Goal: Complete application form

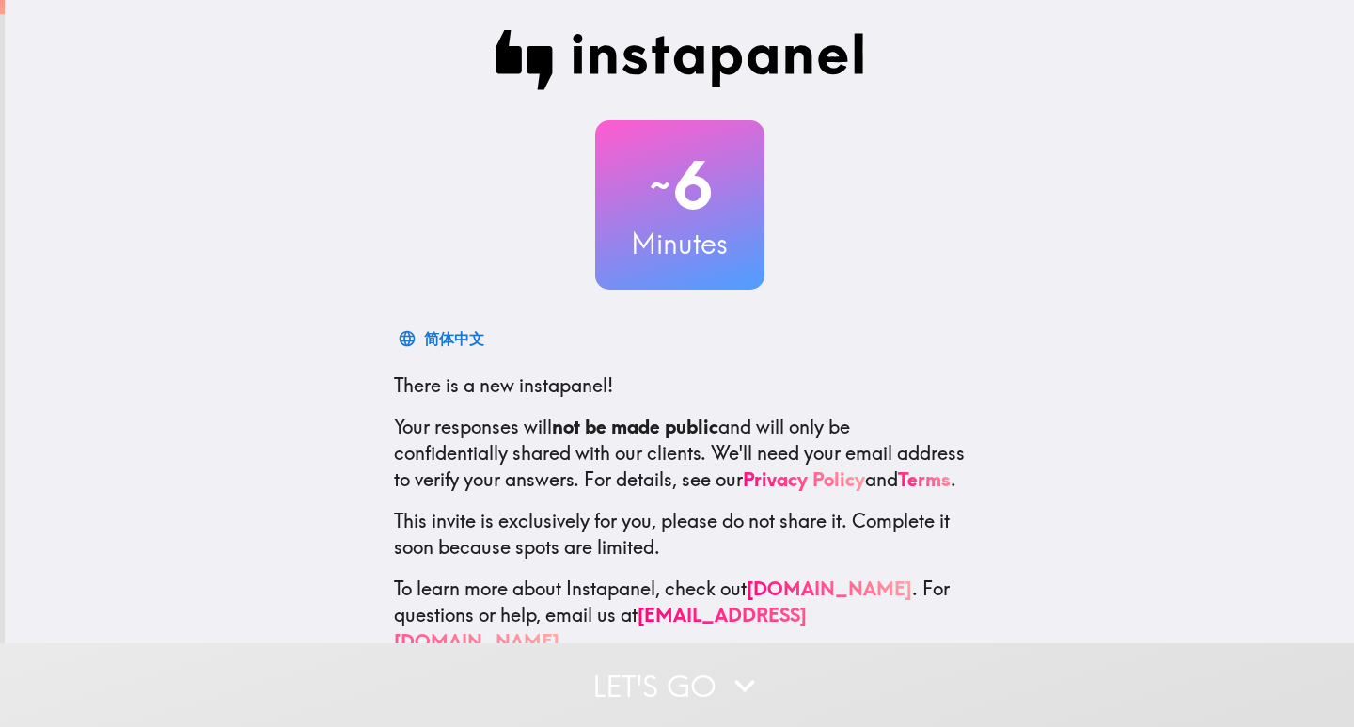
scroll to position [55, 0]
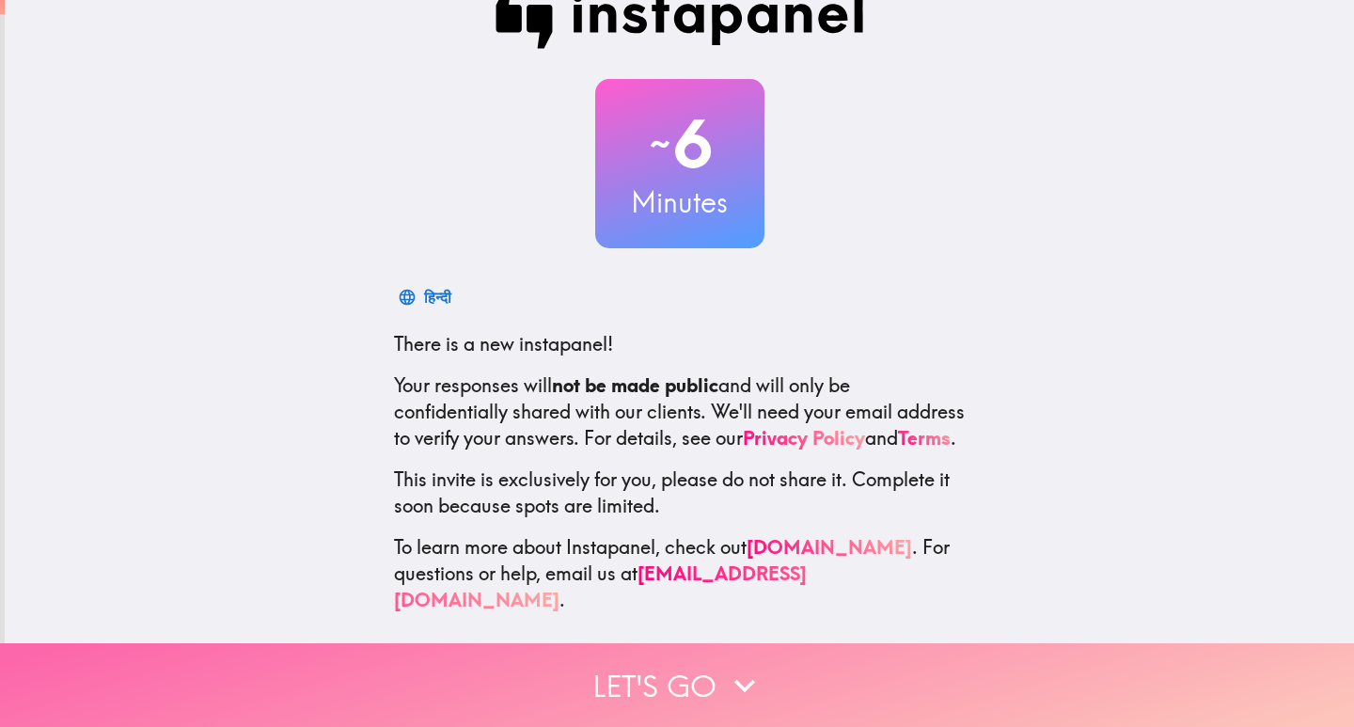
click at [694, 661] on button "Let's go" at bounding box center [677, 685] width 1354 height 84
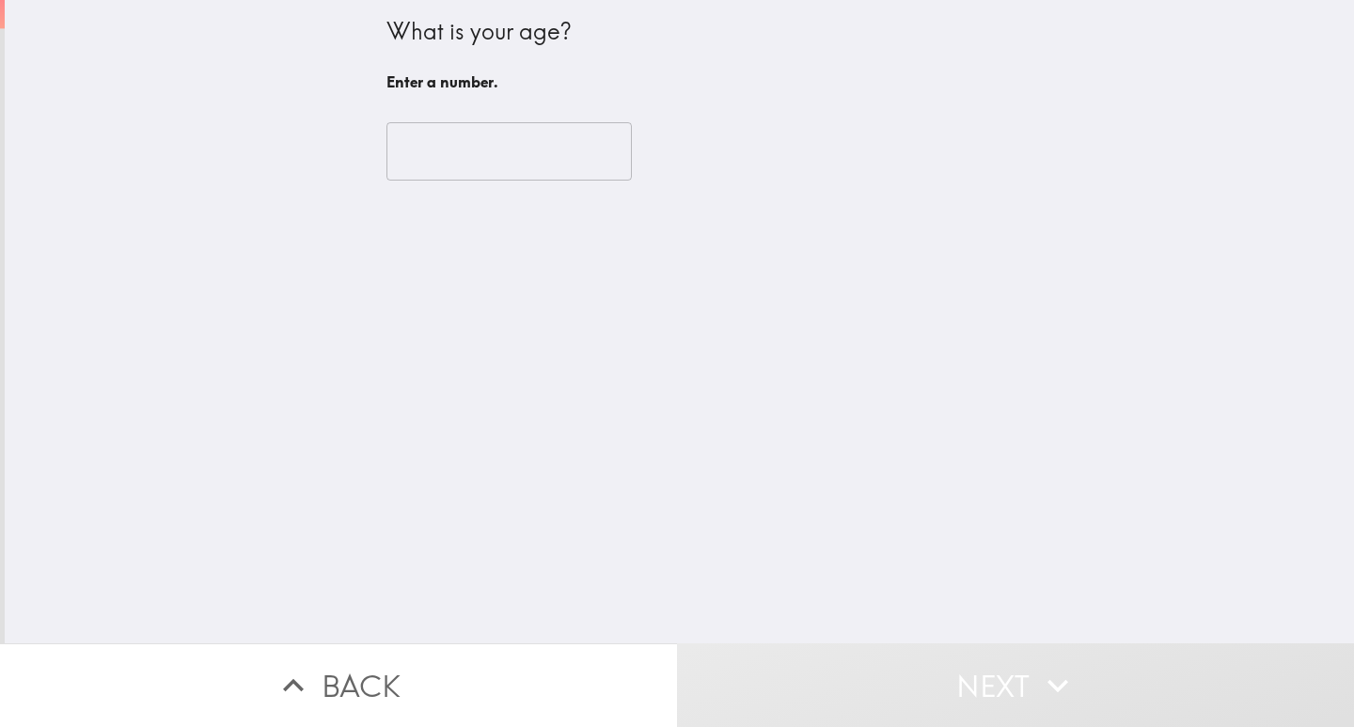
click at [515, 151] on input "number" at bounding box center [509, 151] width 245 height 58
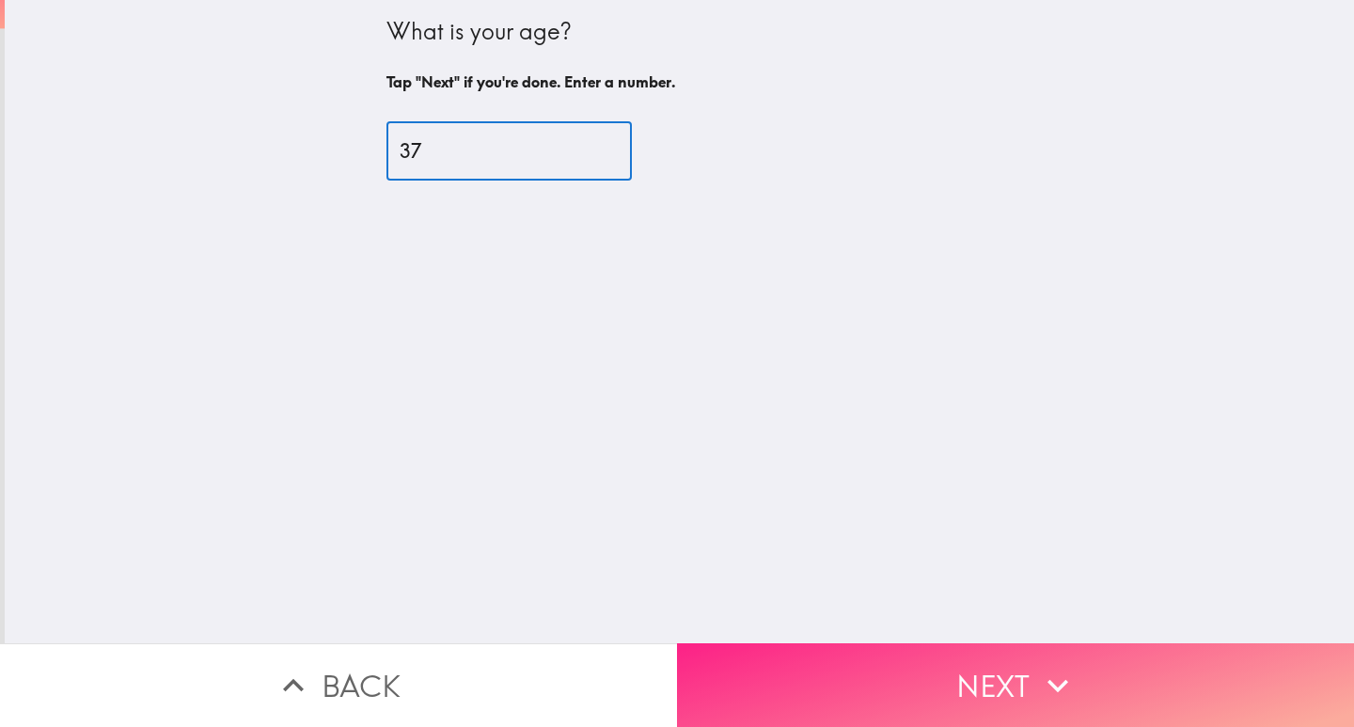
type input "37"
click at [901, 701] on button "Next" at bounding box center [1015, 685] width 677 height 84
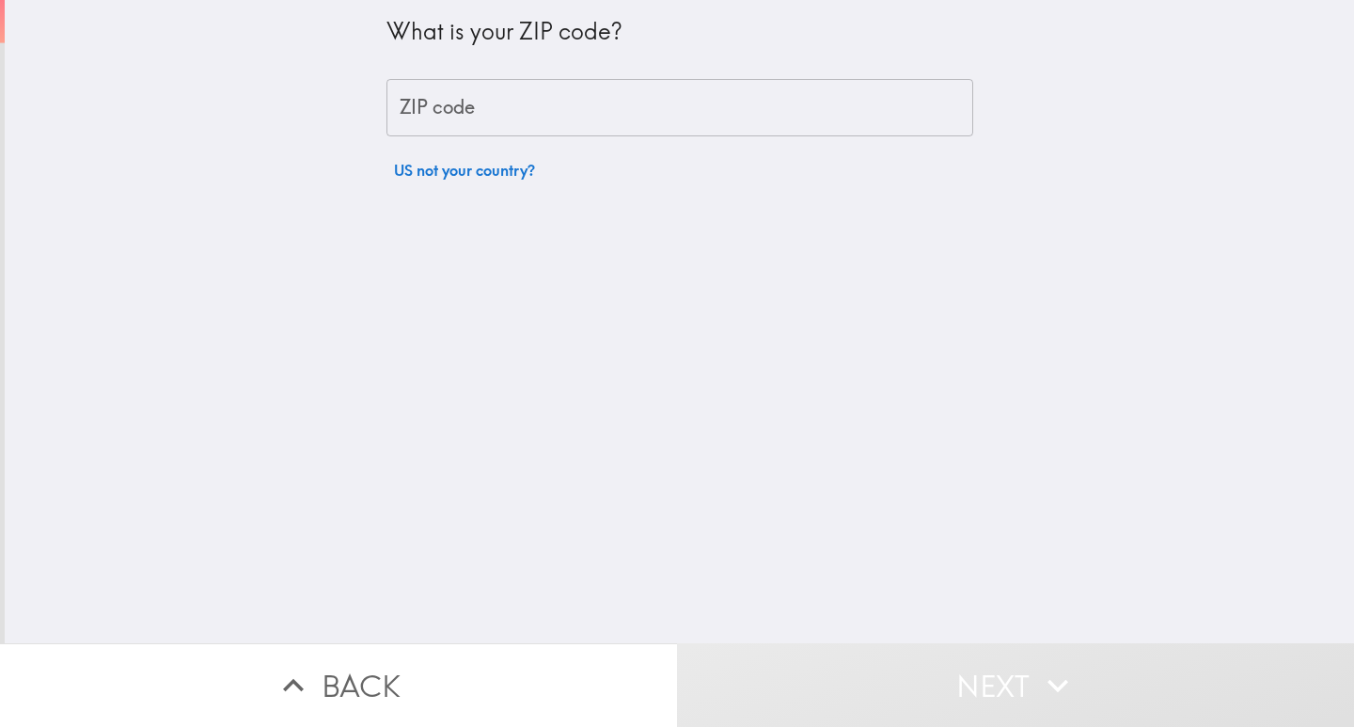
click at [506, 87] on input "ZIP code" at bounding box center [680, 108] width 587 height 58
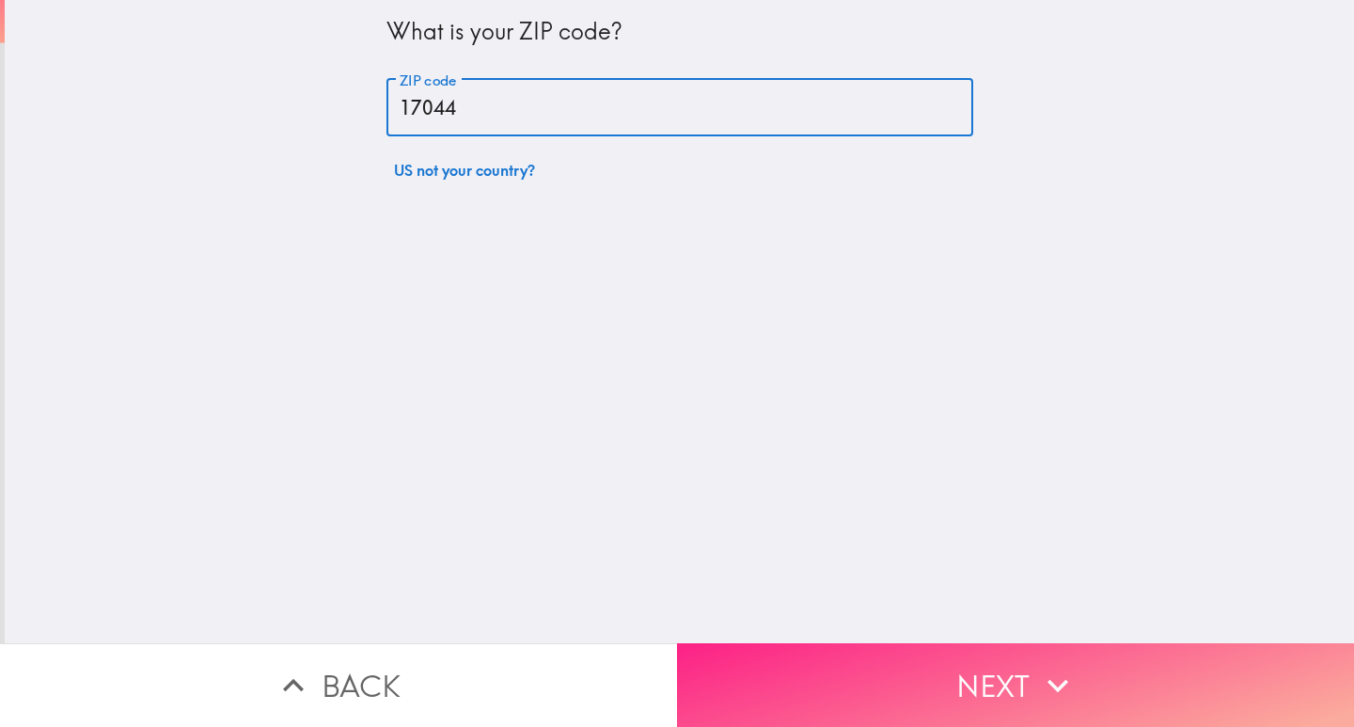
type input "17044"
click at [896, 665] on button "Next" at bounding box center [1015, 685] width 677 height 84
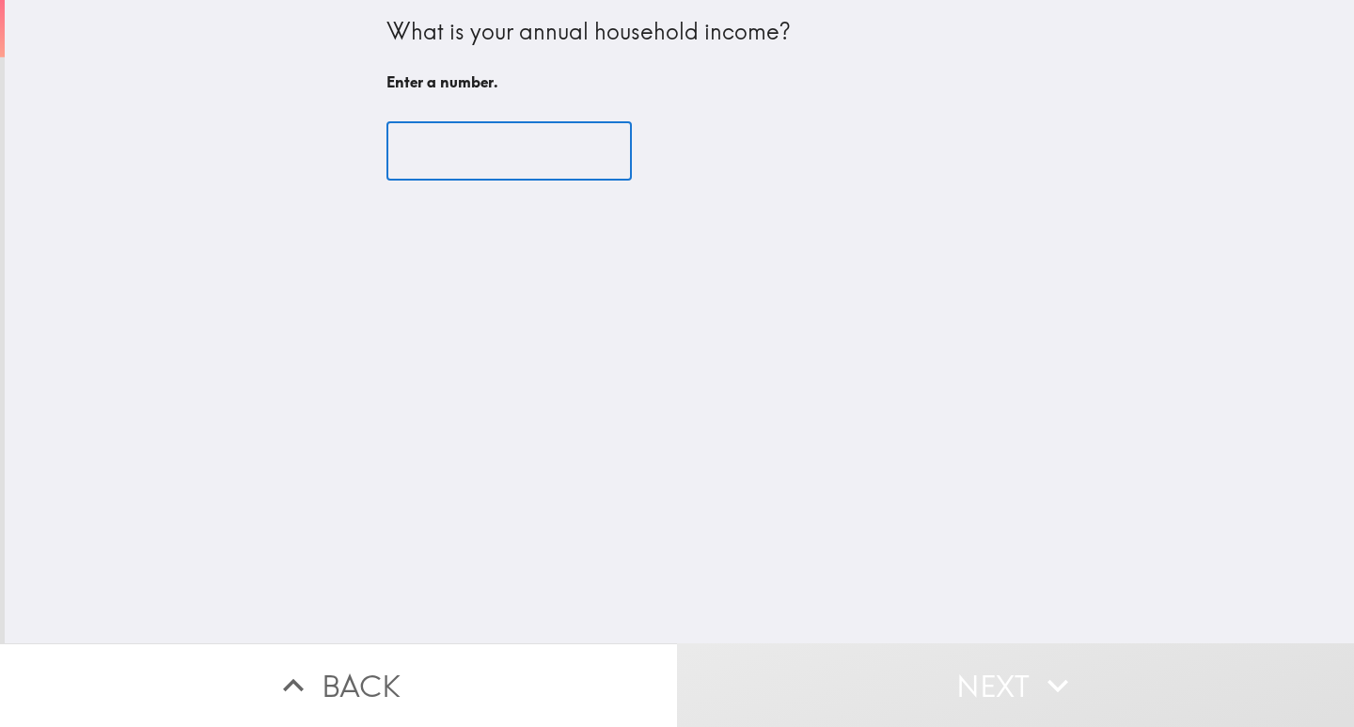
click at [439, 141] on input "number" at bounding box center [509, 151] width 245 height 58
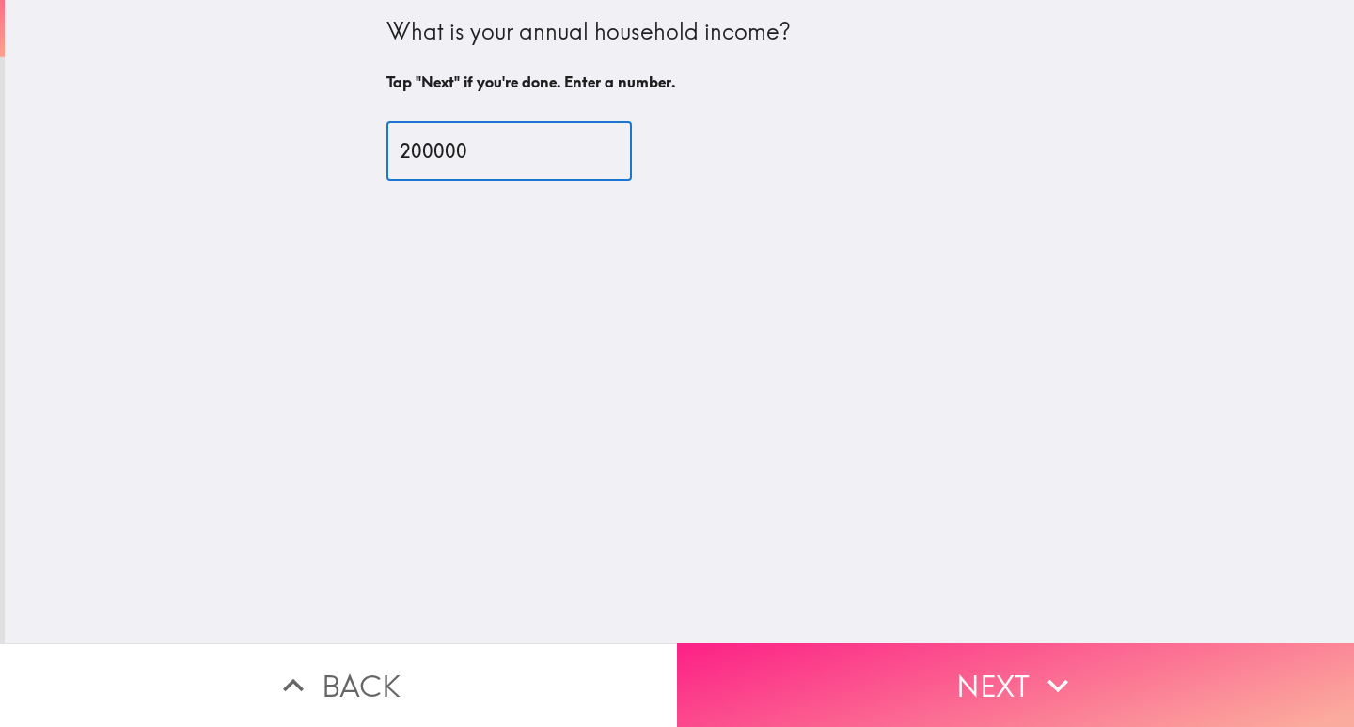
type input "200000"
click at [963, 664] on button "Next" at bounding box center [1015, 685] width 677 height 84
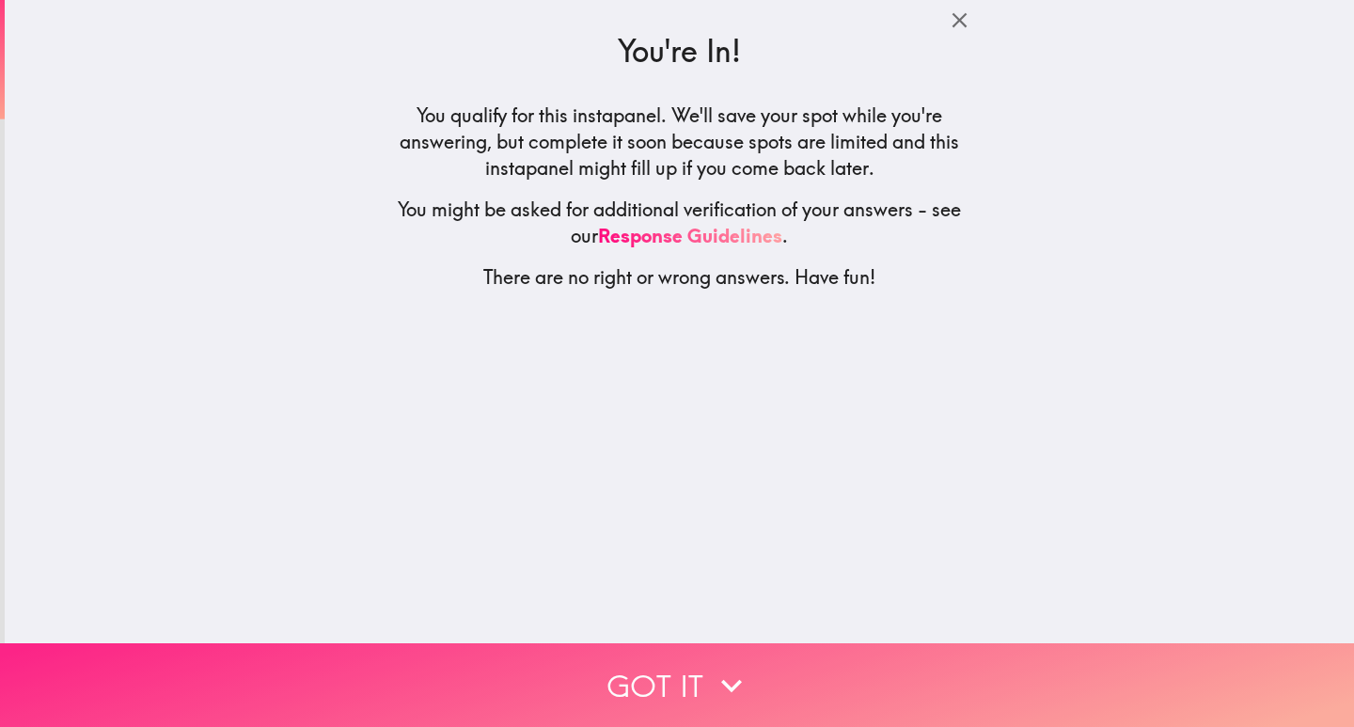
click at [667, 664] on button "Got it" at bounding box center [677, 685] width 1354 height 84
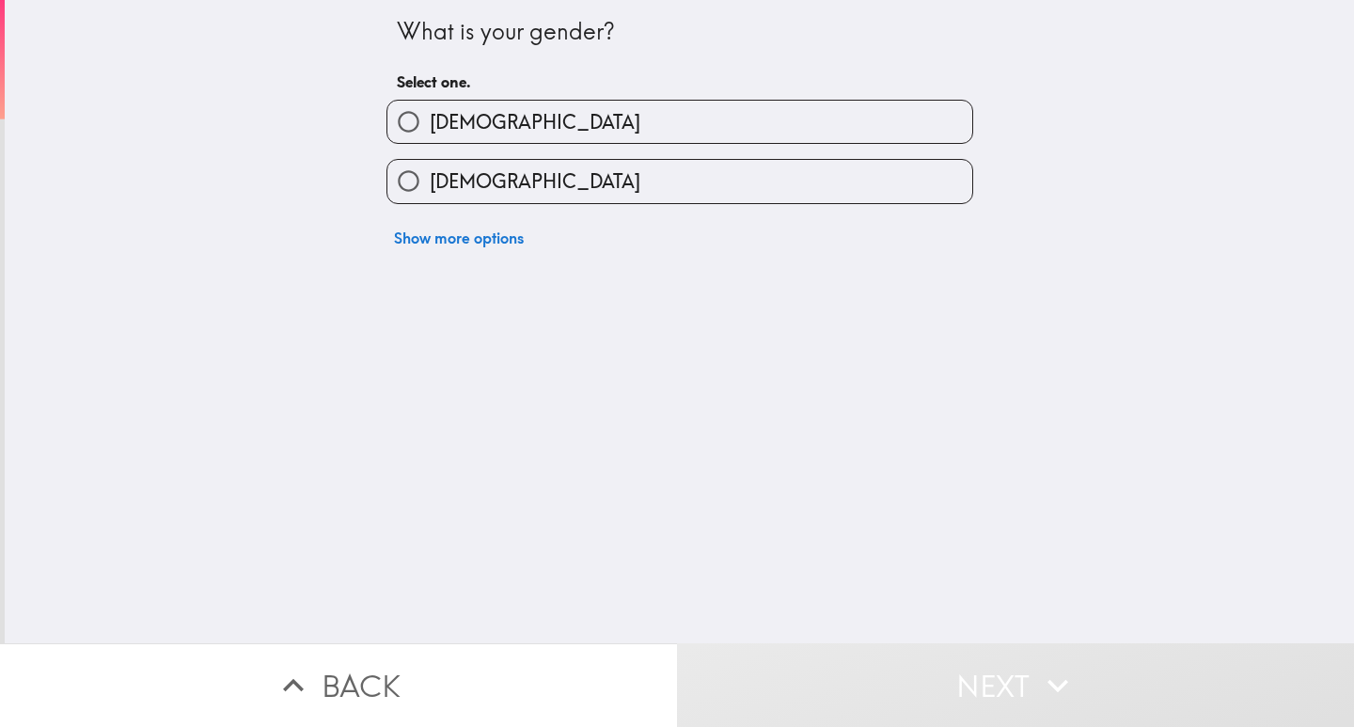
click at [476, 125] on label "[DEMOGRAPHIC_DATA]" at bounding box center [679, 122] width 585 height 42
click at [430, 125] on input "[DEMOGRAPHIC_DATA]" at bounding box center [408, 122] width 42 height 42
radio input "true"
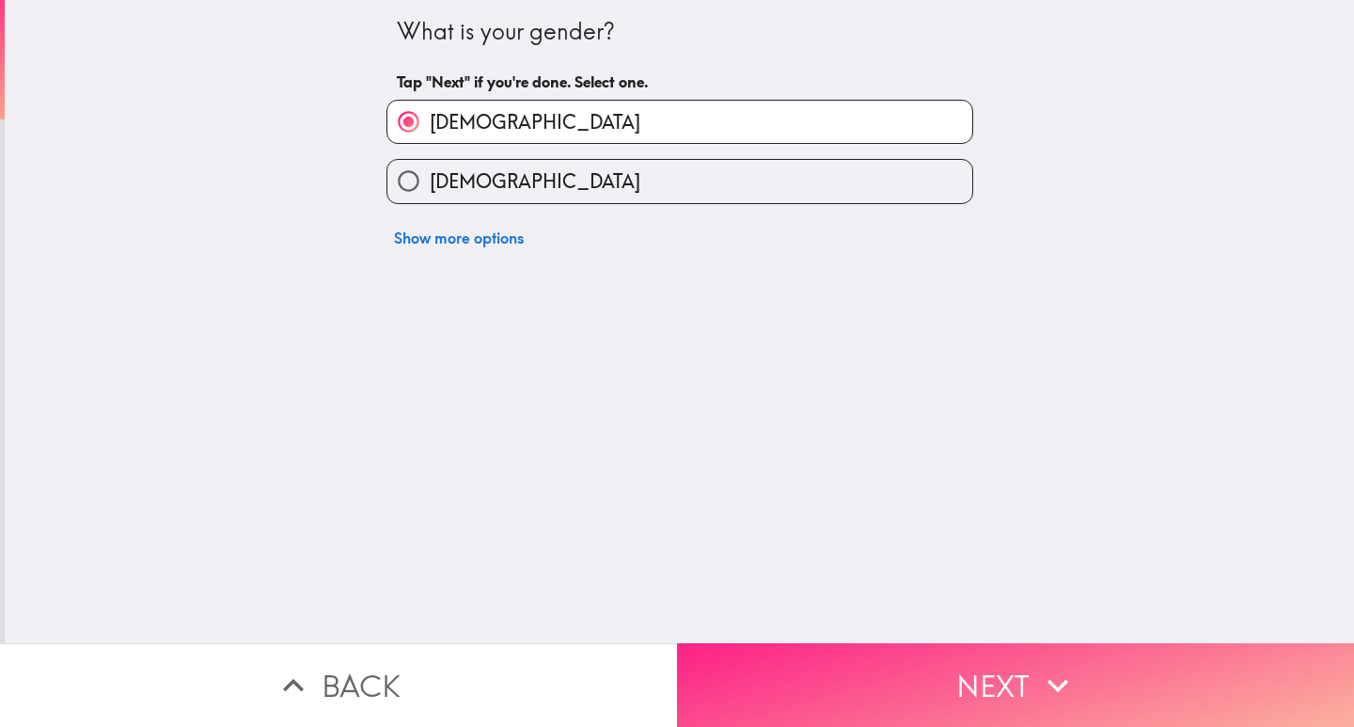
click at [839, 645] on button "Next" at bounding box center [1015, 685] width 677 height 84
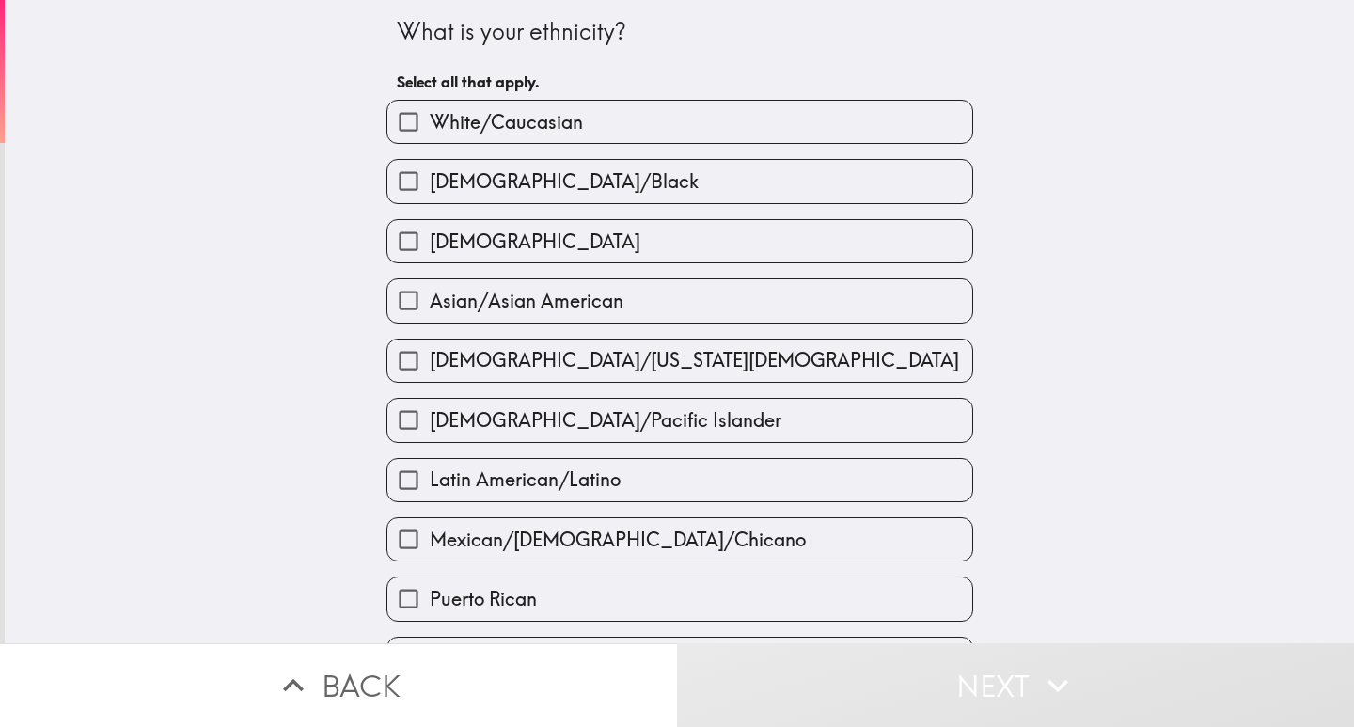
click at [517, 130] on span "White/Caucasian" at bounding box center [506, 122] width 153 height 26
click at [430, 130] on input "White/Caucasian" at bounding box center [408, 122] width 42 height 42
checkbox input "true"
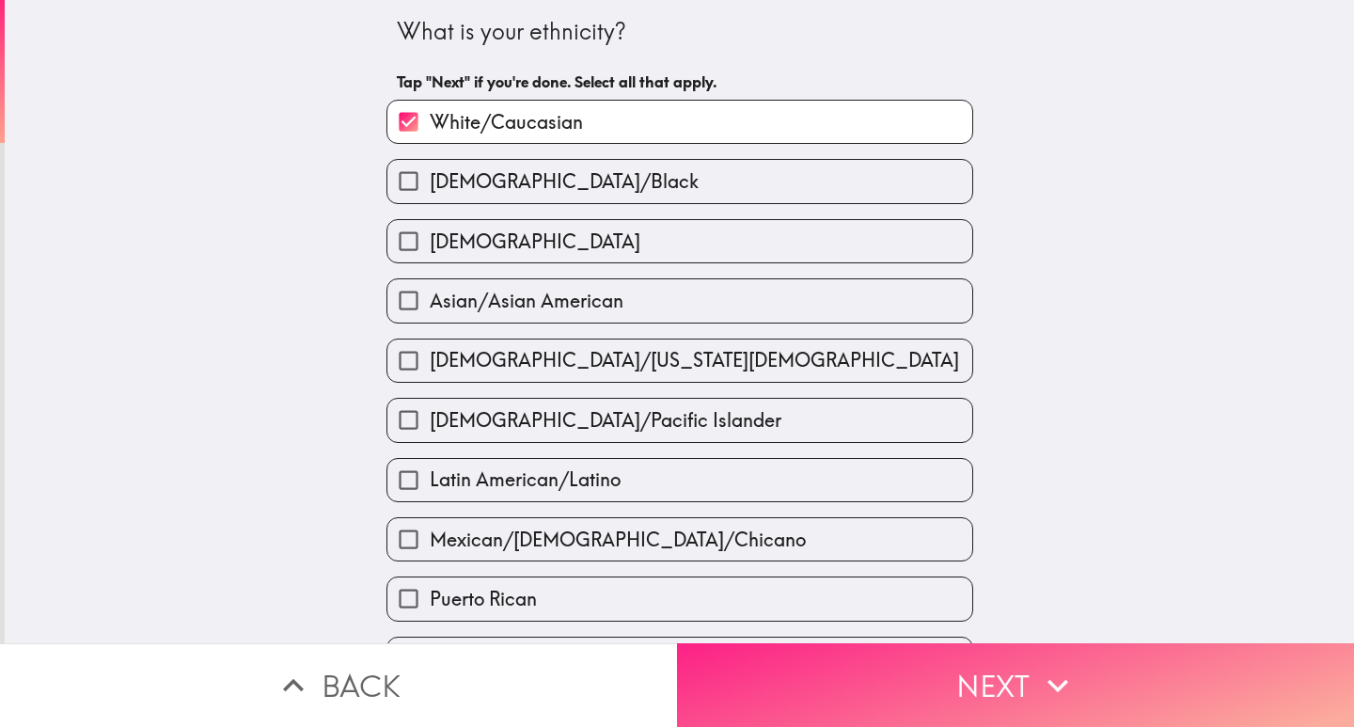
click at [927, 666] on button "Next" at bounding box center [1015, 685] width 677 height 84
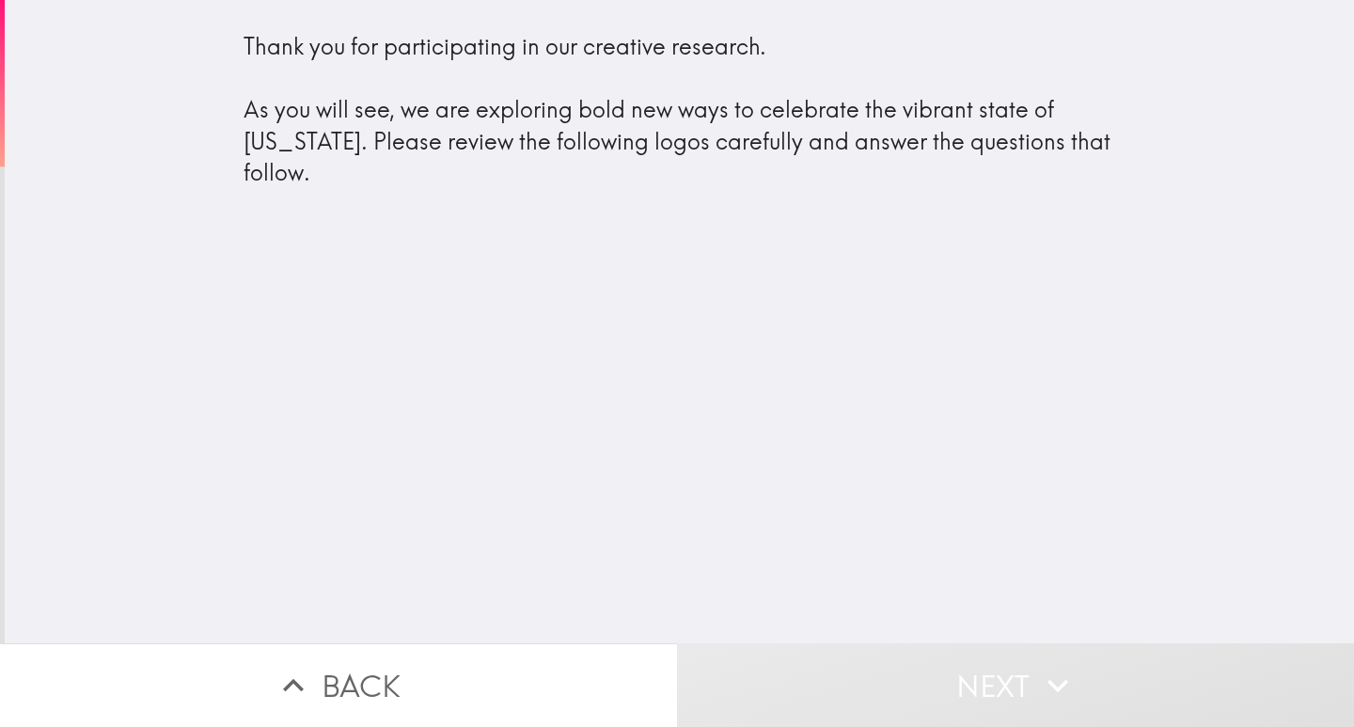
click at [792, 428] on div "Thank you for participating in our creative research. As you will see, we are e…" at bounding box center [680, 321] width 1350 height 643
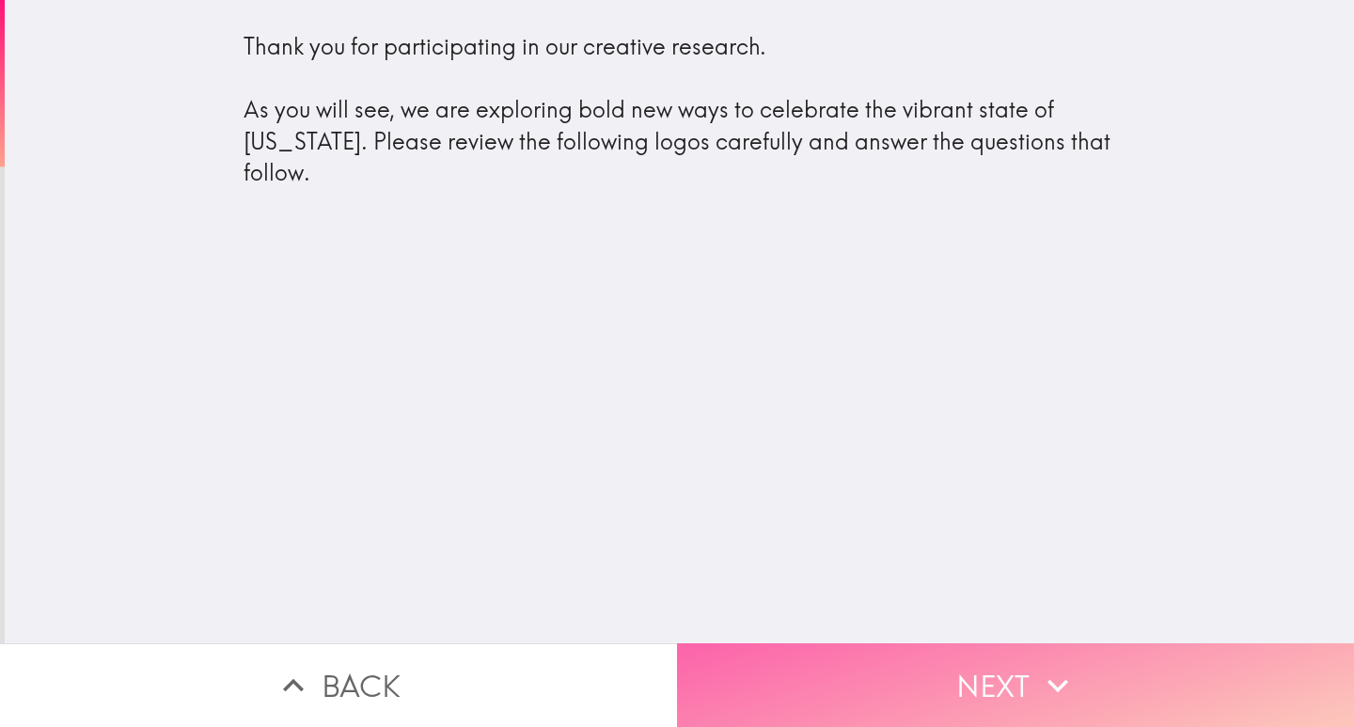
click at [954, 674] on button "Next" at bounding box center [1015, 685] width 677 height 84
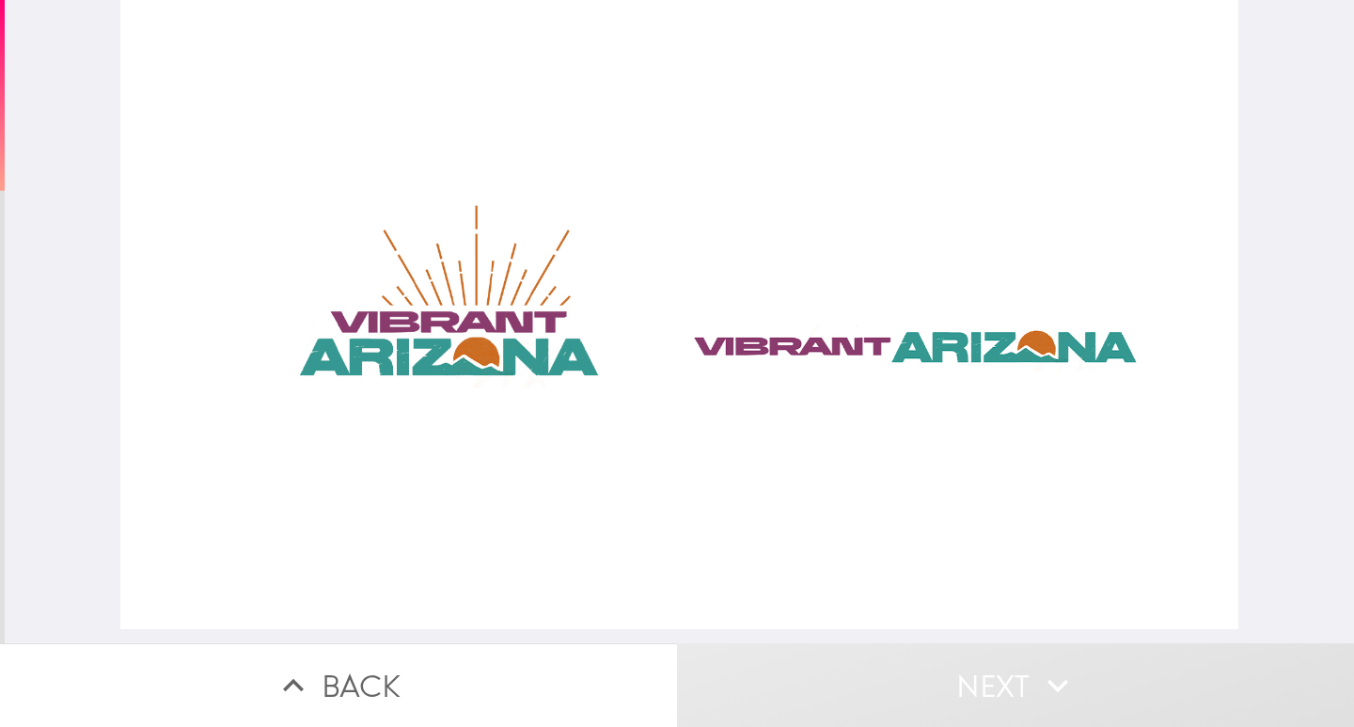
click at [782, 332] on div at bounding box center [679, 314] width 1118 height 629
click at [879, 671] on button "Next" at bounding box center [1015, 685] width 677 height 84
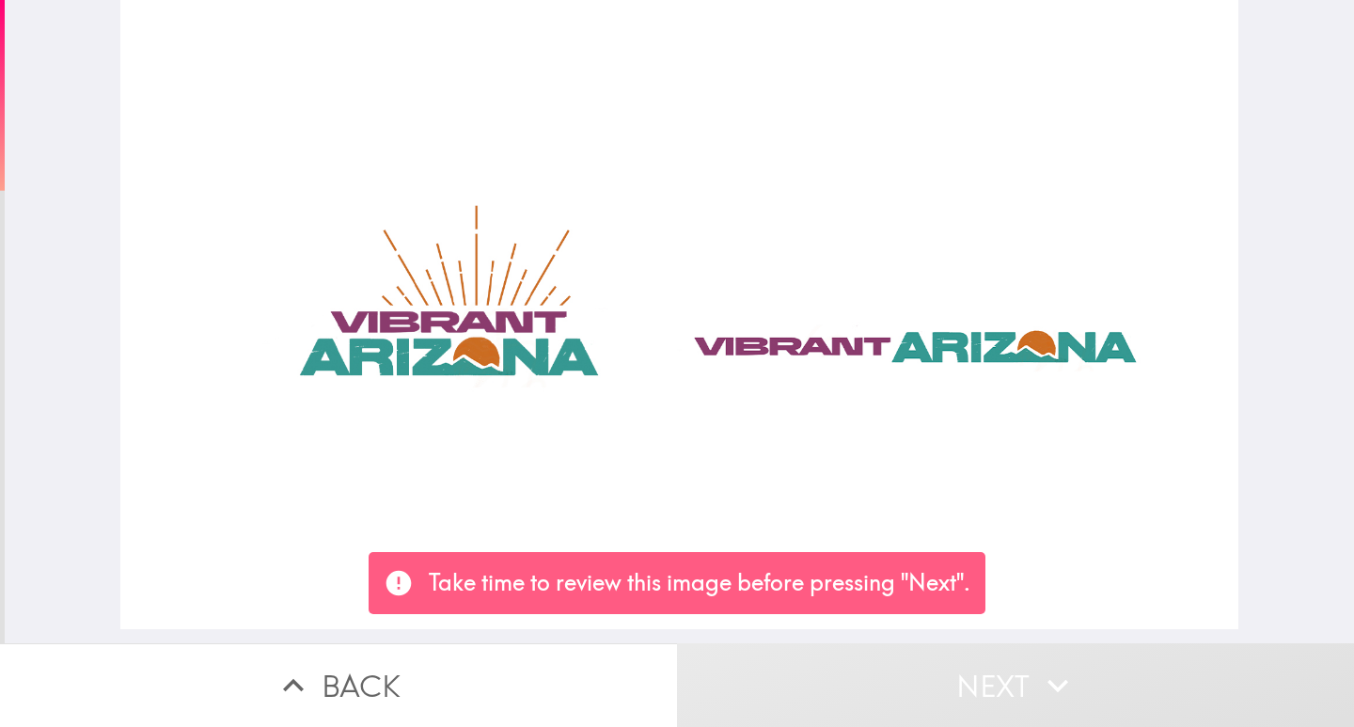
click at [741, 389] on div at bounding box center [679, 314] width 1118 height 629
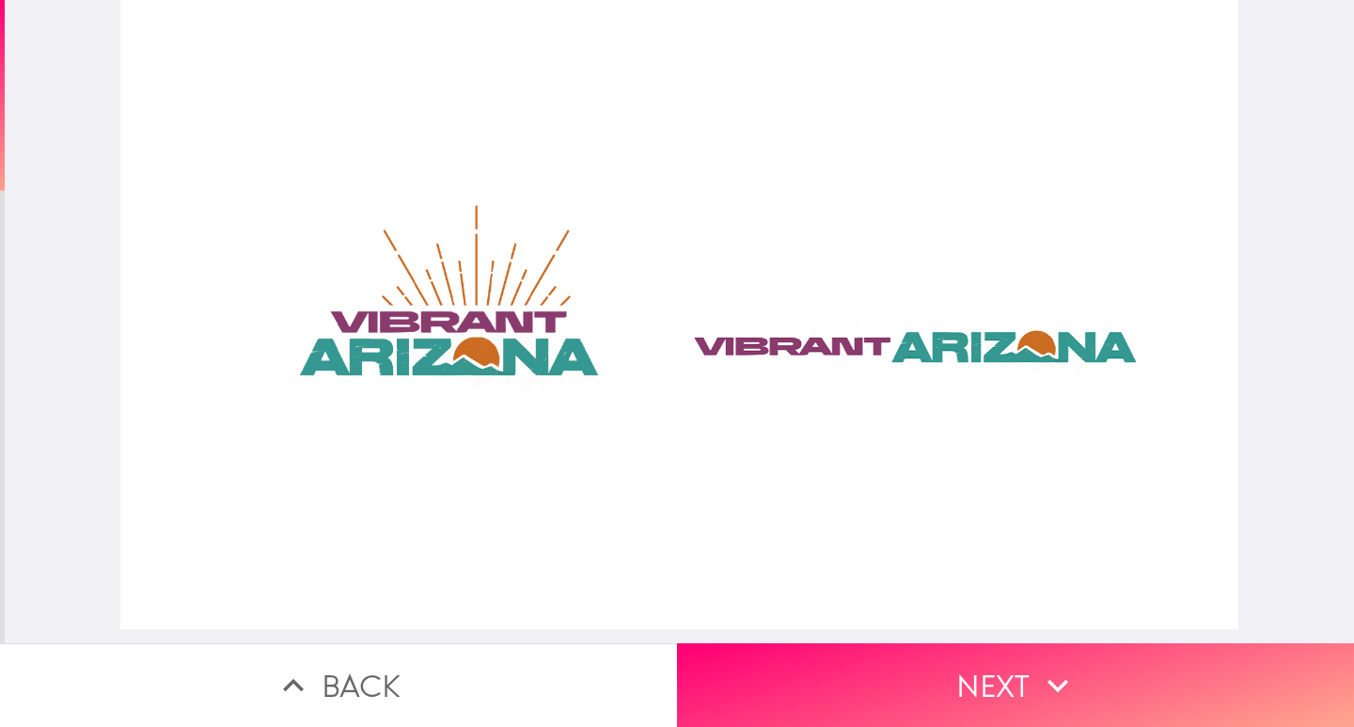
click at [737, 339] on div at bounding box center [679, 314] width 1118 height 629
click at [458, 340] on div at bounding box center [679, 314] width 1118 height 629
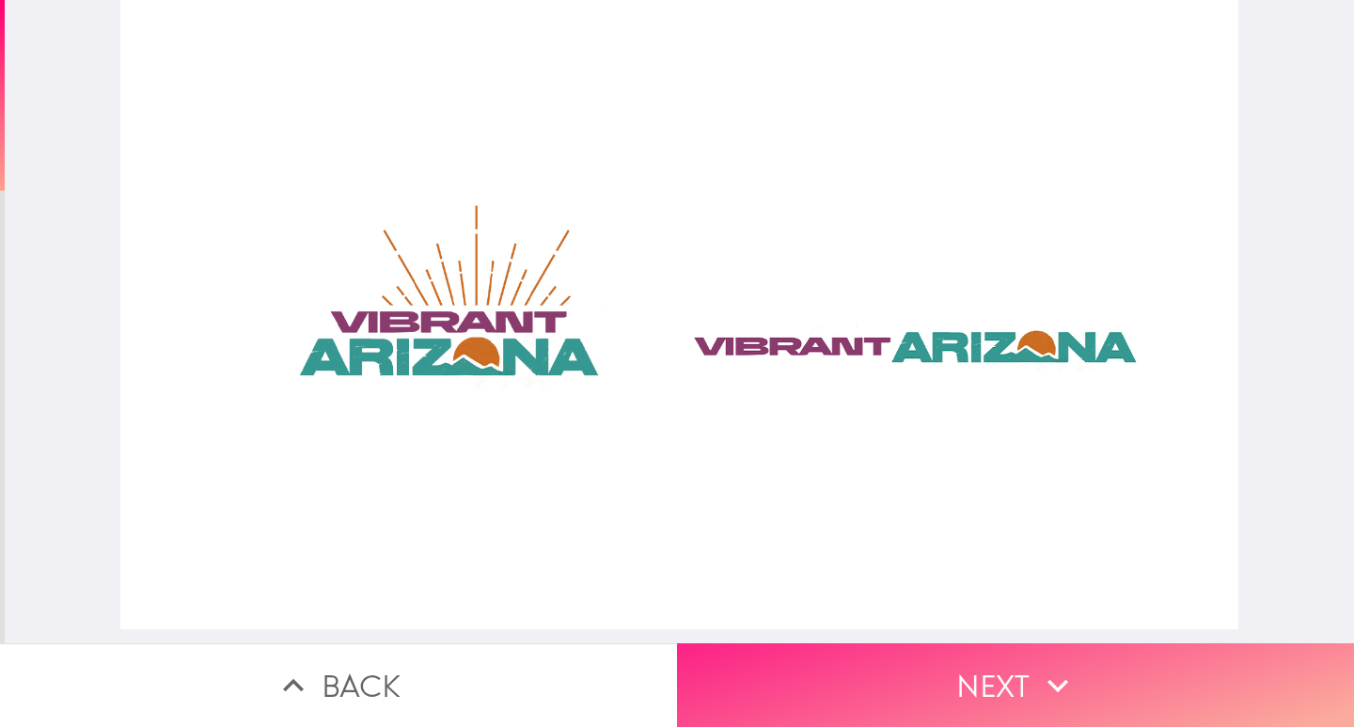
click at [875, 684] on button "Next" at bounding box center [1015, 685] width 677 height 84
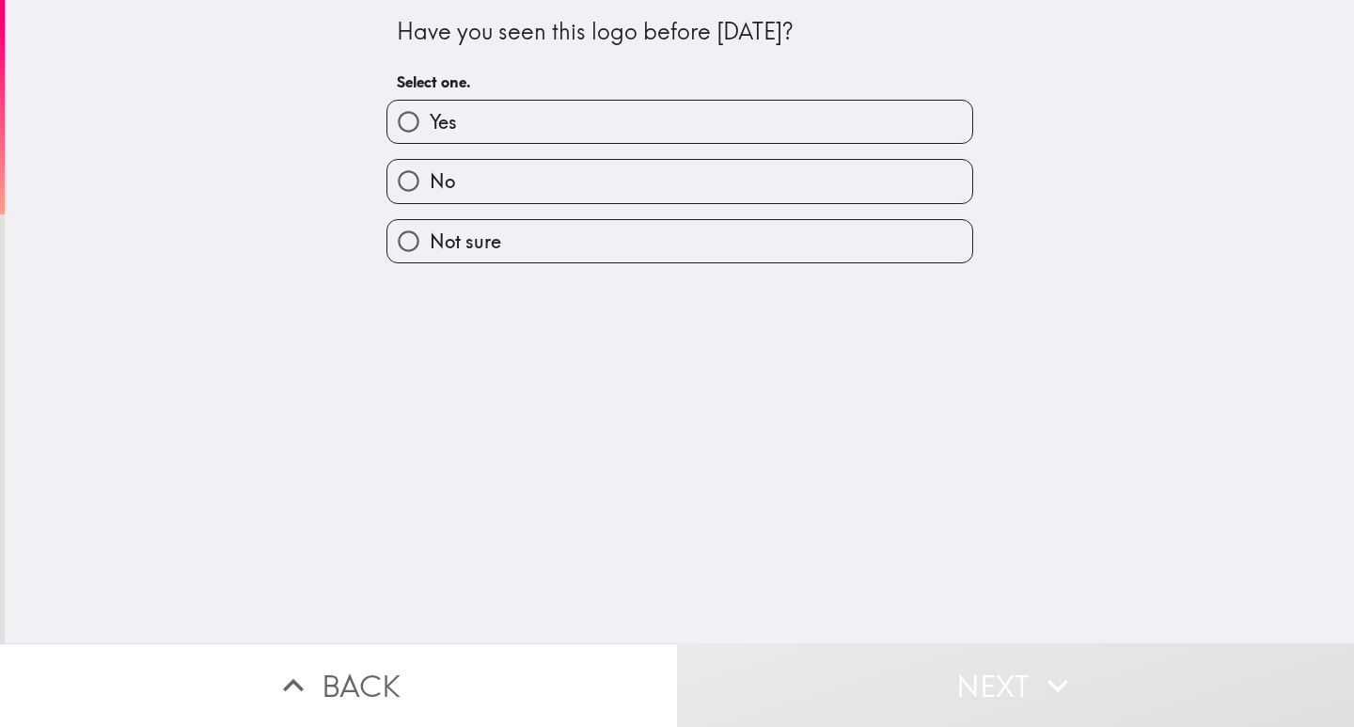
click at [502, 116] on label "Yes" at bounding box center [679, 122] width 585 height 42
click at [430, 116] on input "Yes" at bounding box center [408, 122] width 42 height 42
radio input "true"
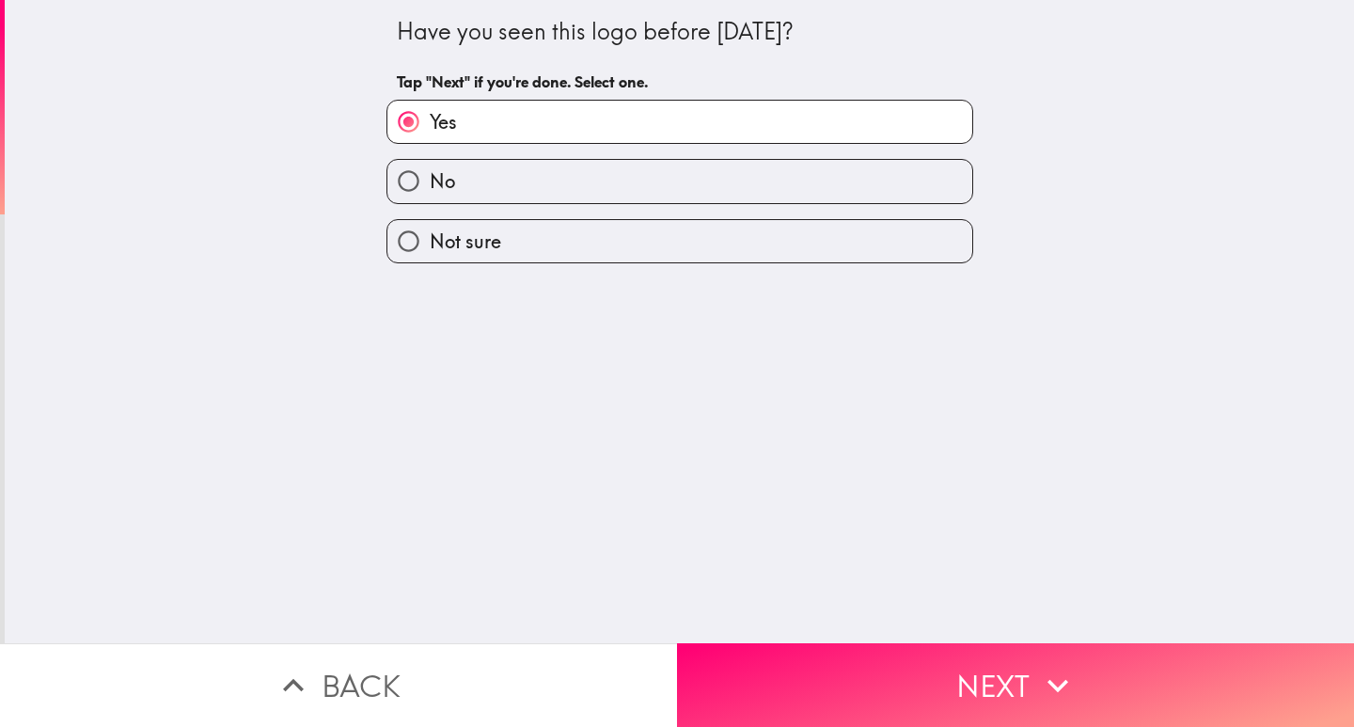
click at [858, 652] on button "Next" at bounding box center [1015, 685] width 677 height 84
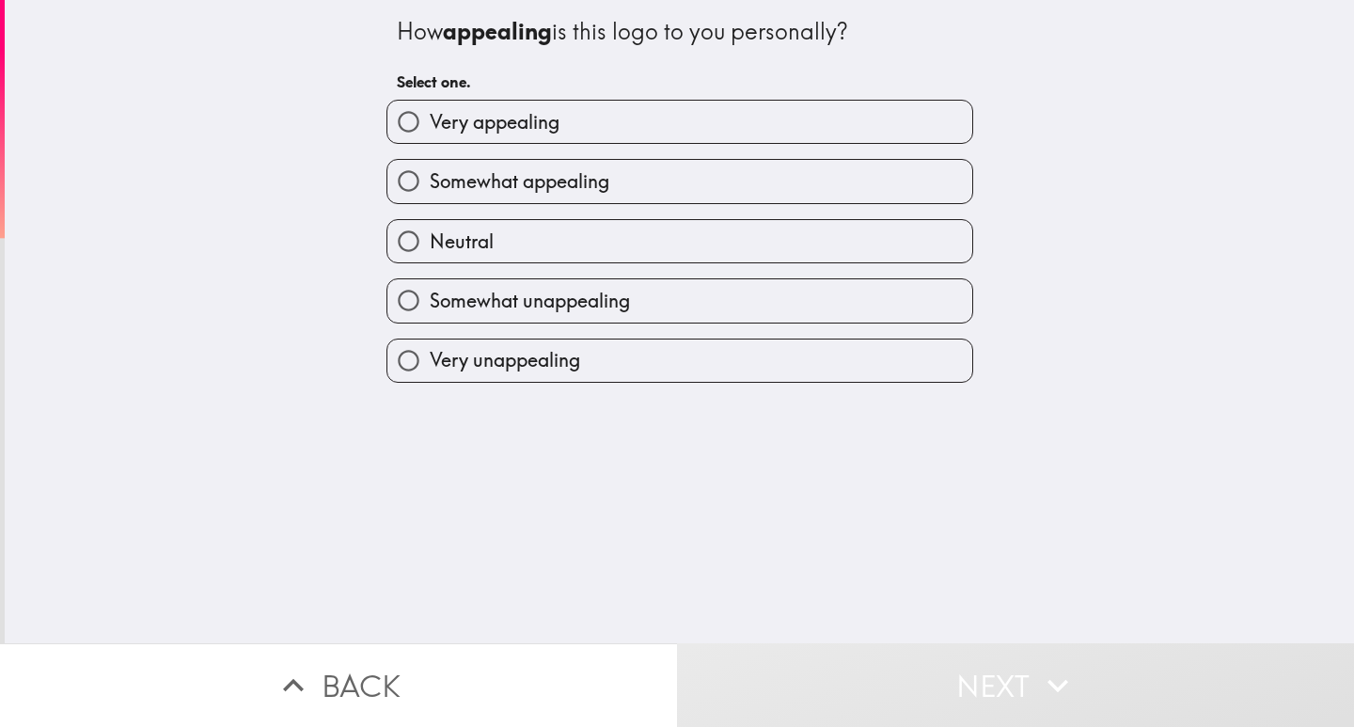
click at [553, 123] on label "Very appealing" at bounding box center [679, 122] width 585 height 42
click at [430, 123] on input "Very appealing" at bounding box center [408, 122] width 42 height 42
radio input "true"
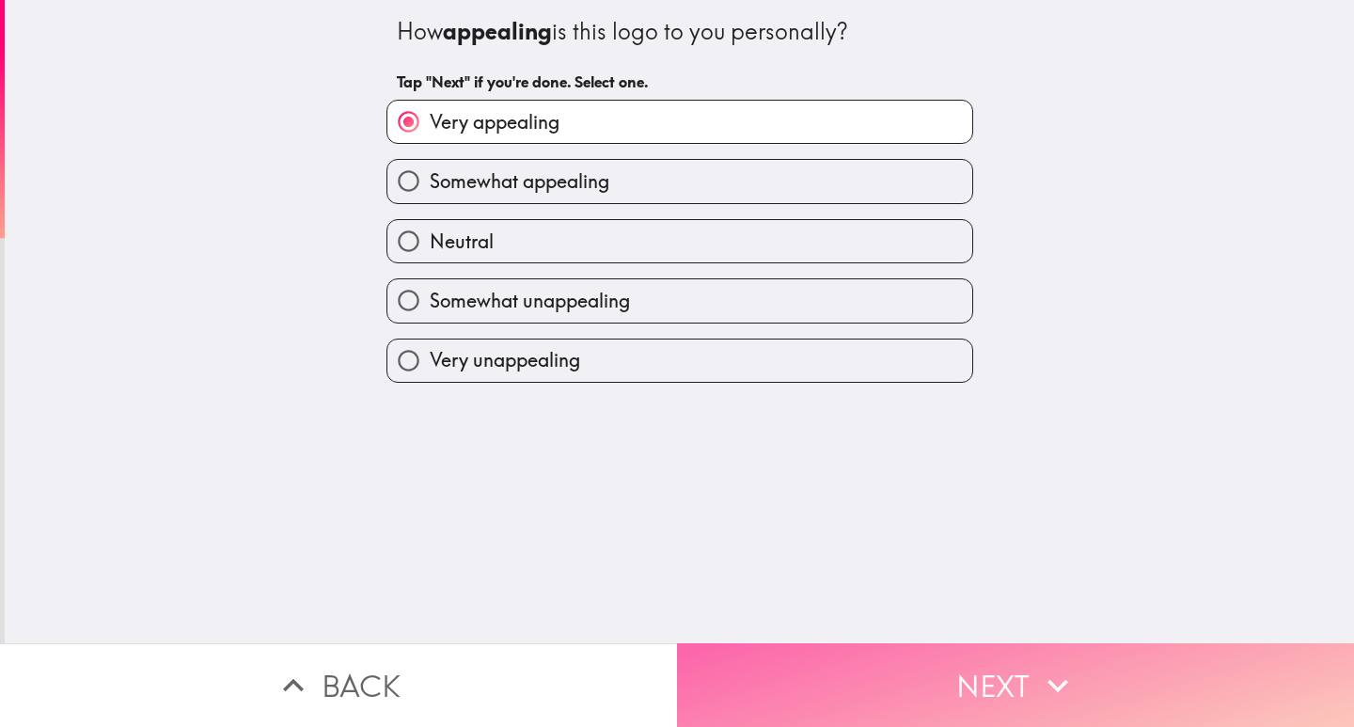
click at [915, 659] on button "Next" at bounding box center [1015, 685] width 677 height 84
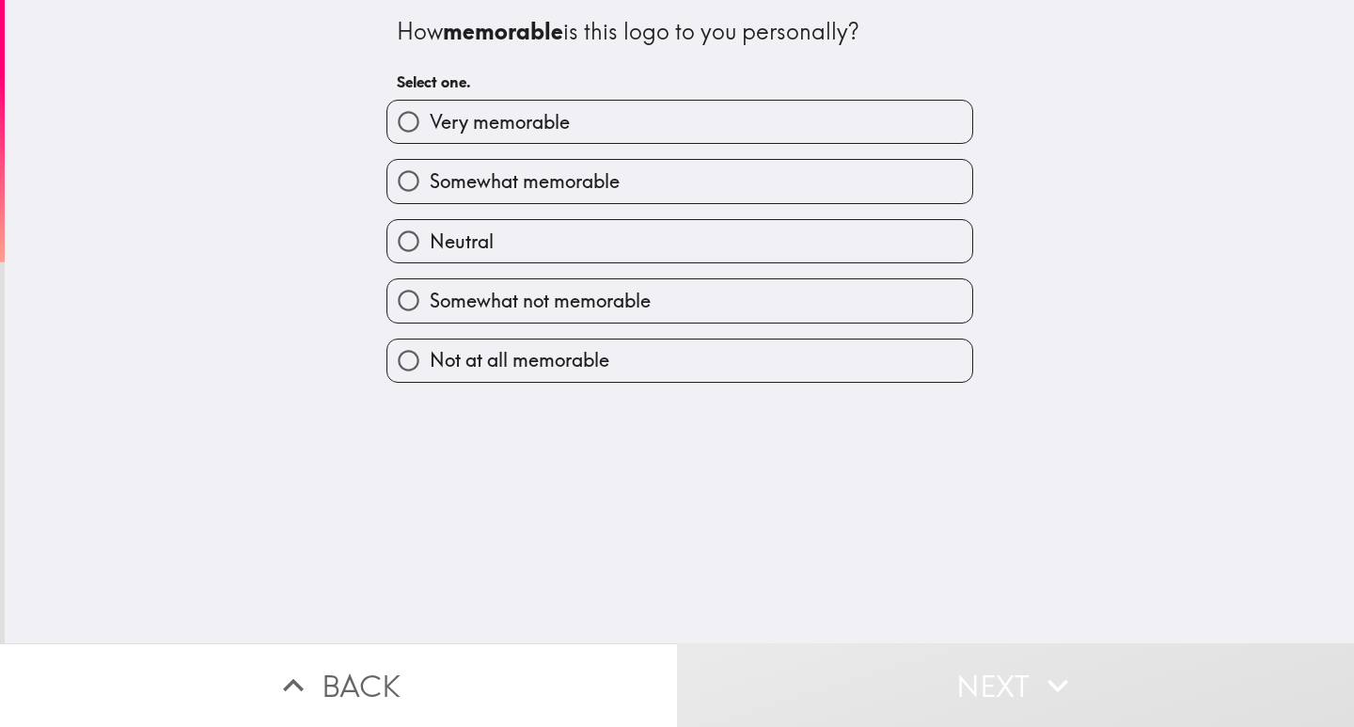
click at [601, 126] on label "Very memorable" at bounding box center [679, 122] width 585 height 42
click at [430, 126] on input "Very memorable" at bounding box center [408, 122] width 42 height 42
radio input "true"
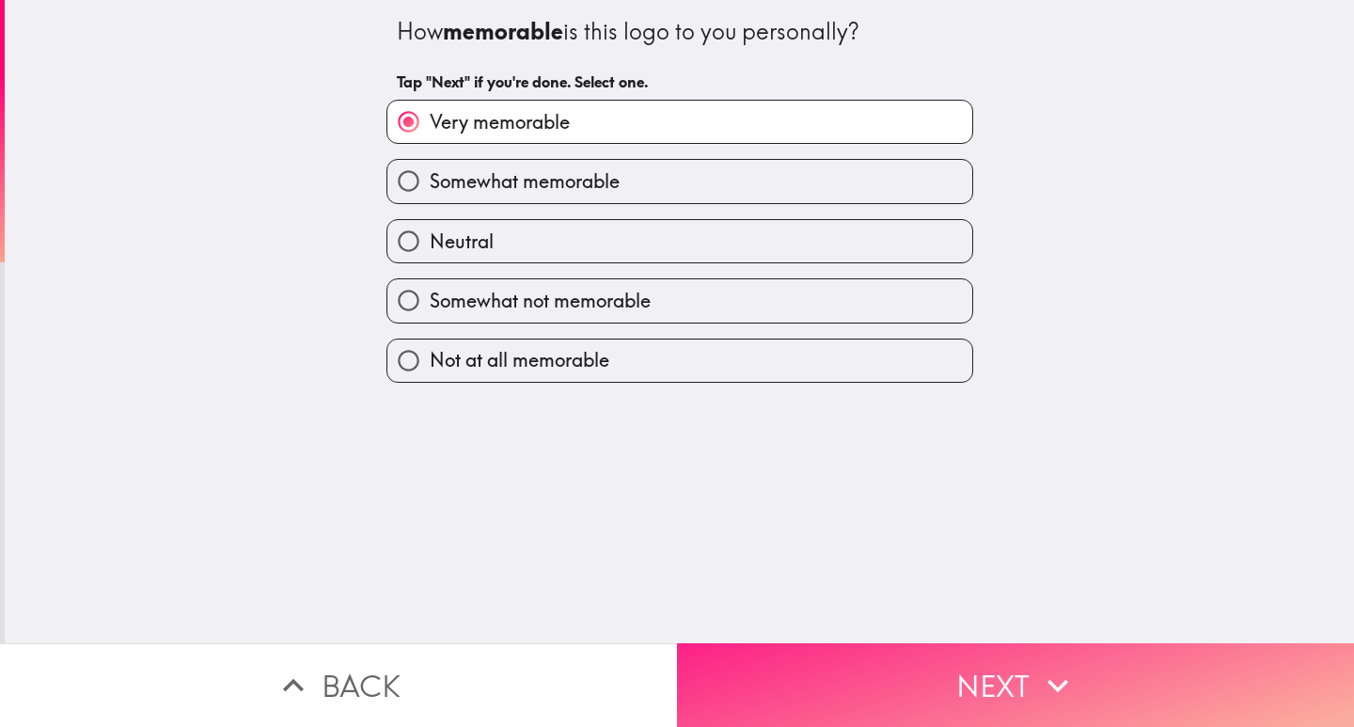
click at [910, 665] on button "Next" at bounding box center [1015, 685] width 677 height 84
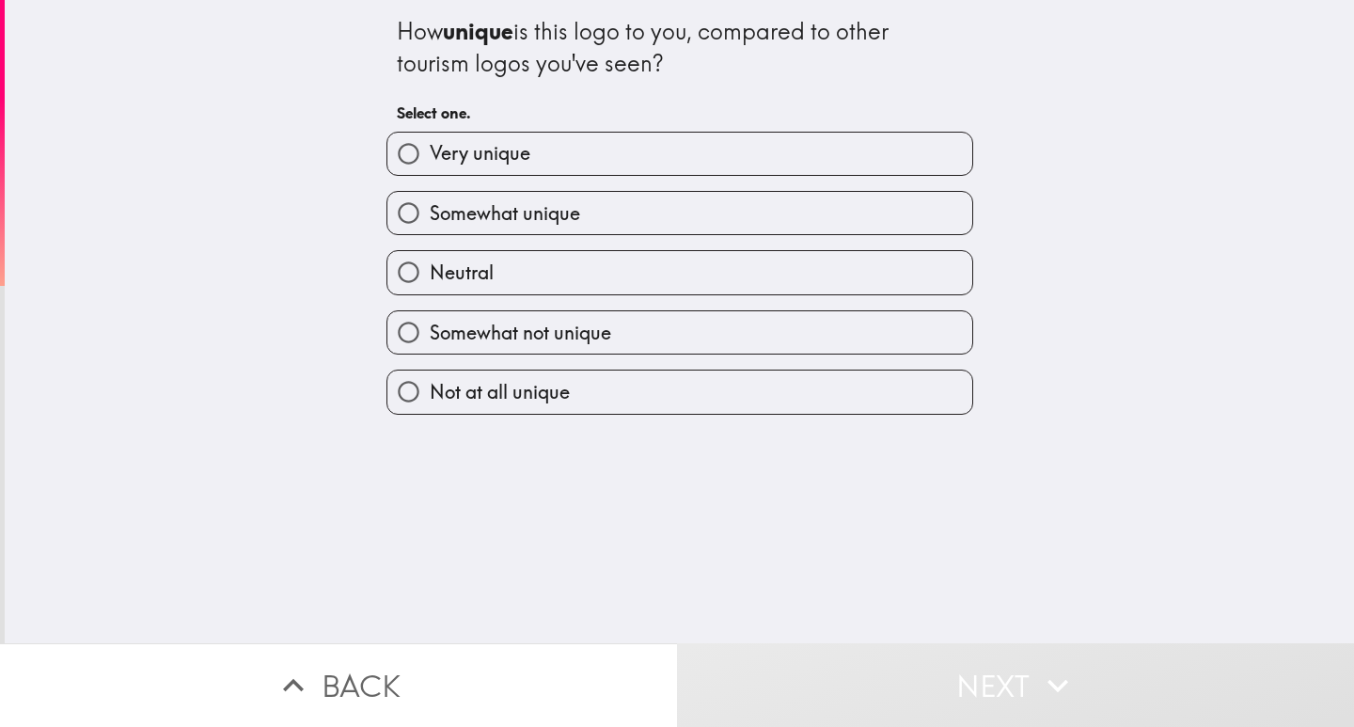
click at [541, 156] on label "Very unique" at bounding box center [679, 154] width 585 height 42
click at [430, 156] on input "Very unique" at bounding box center [408, 154] width 42 height 42
radio input "true"
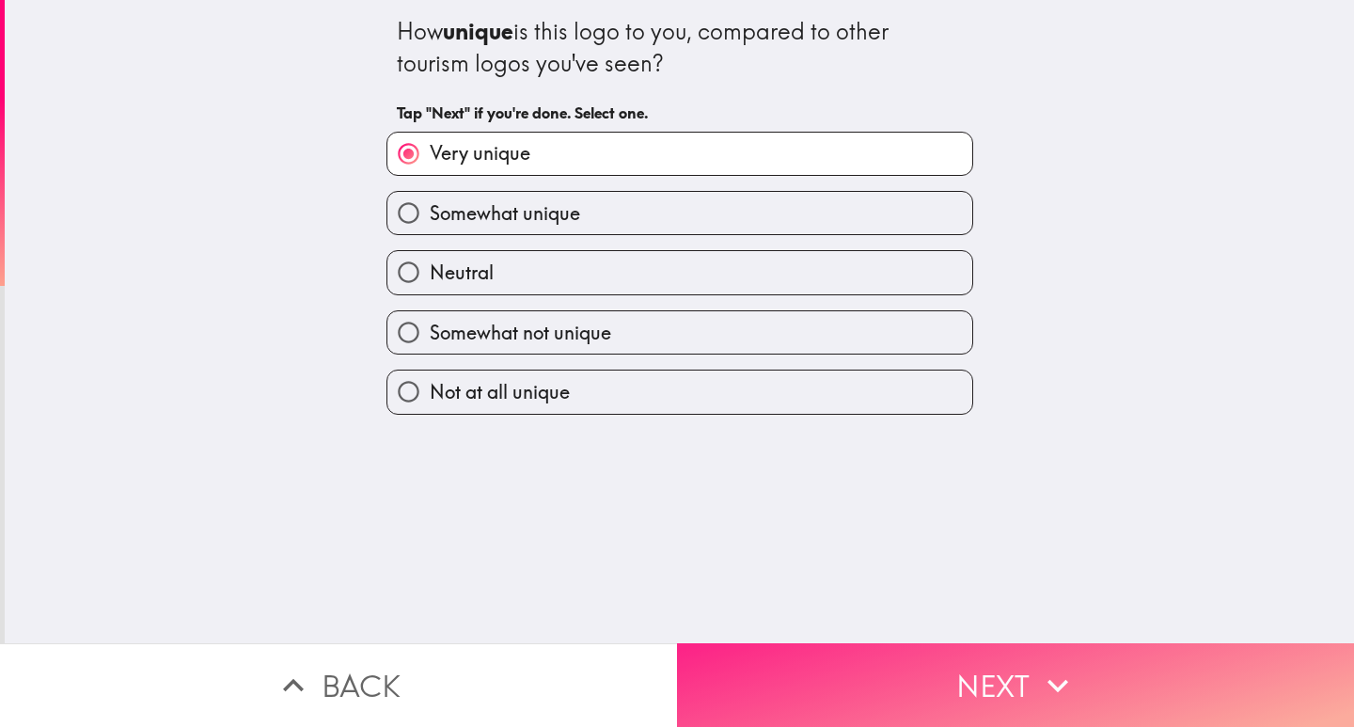
click at [943, 673] on button "Next" at bounding box center [1015, 685] width 677 height 84
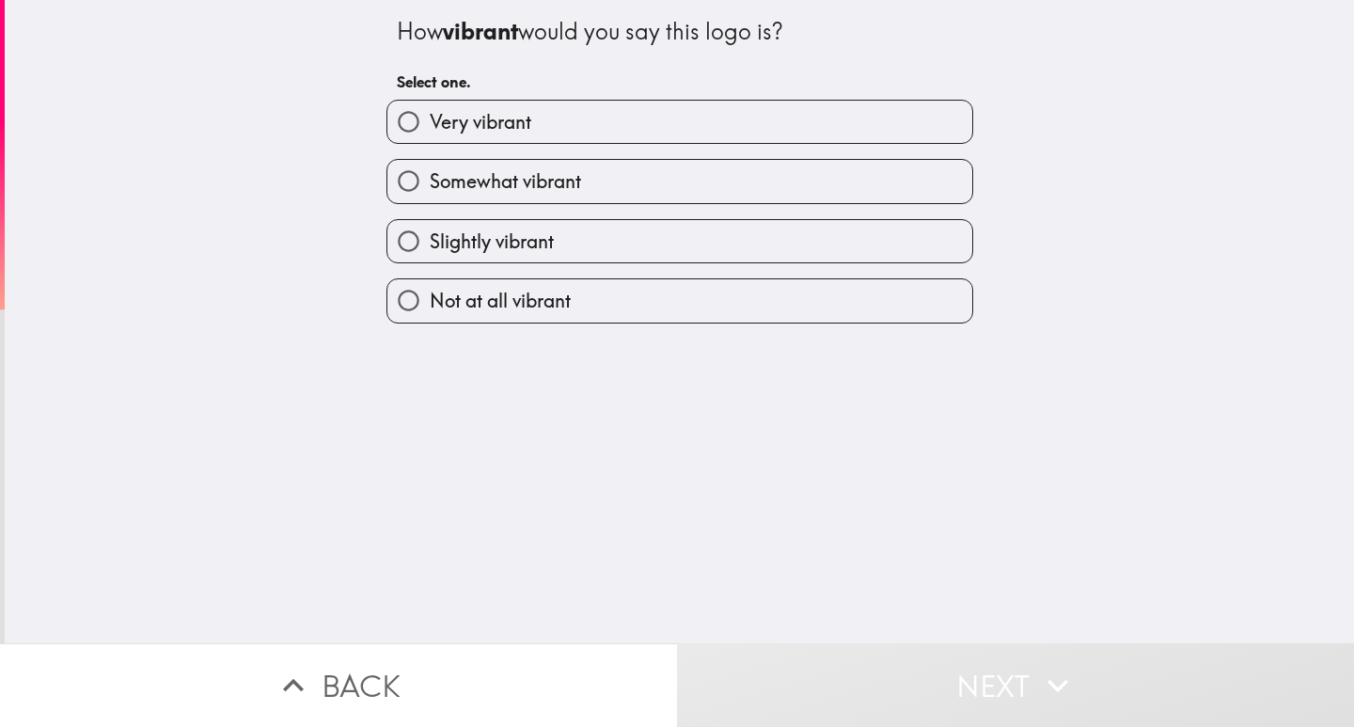
click at [529, 128] on label "Very vibrant" at bounding box center [679, 122] width 585 height 42
click at [430, 128] on input "Very vibrant" at bounding box center [408, 122] width 42 height 42
radio input "true"
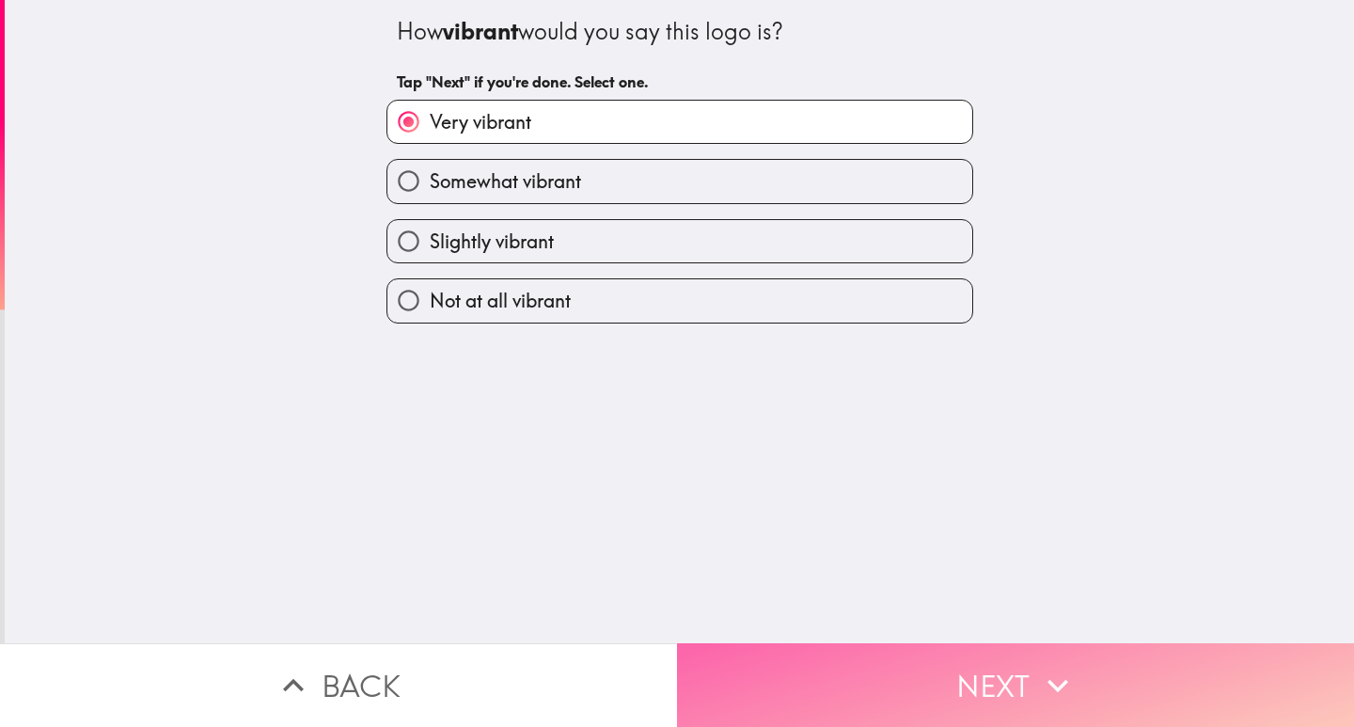
click at [950, 678] on button "Next" at bounding box center [1015, 685] width 677 height 84
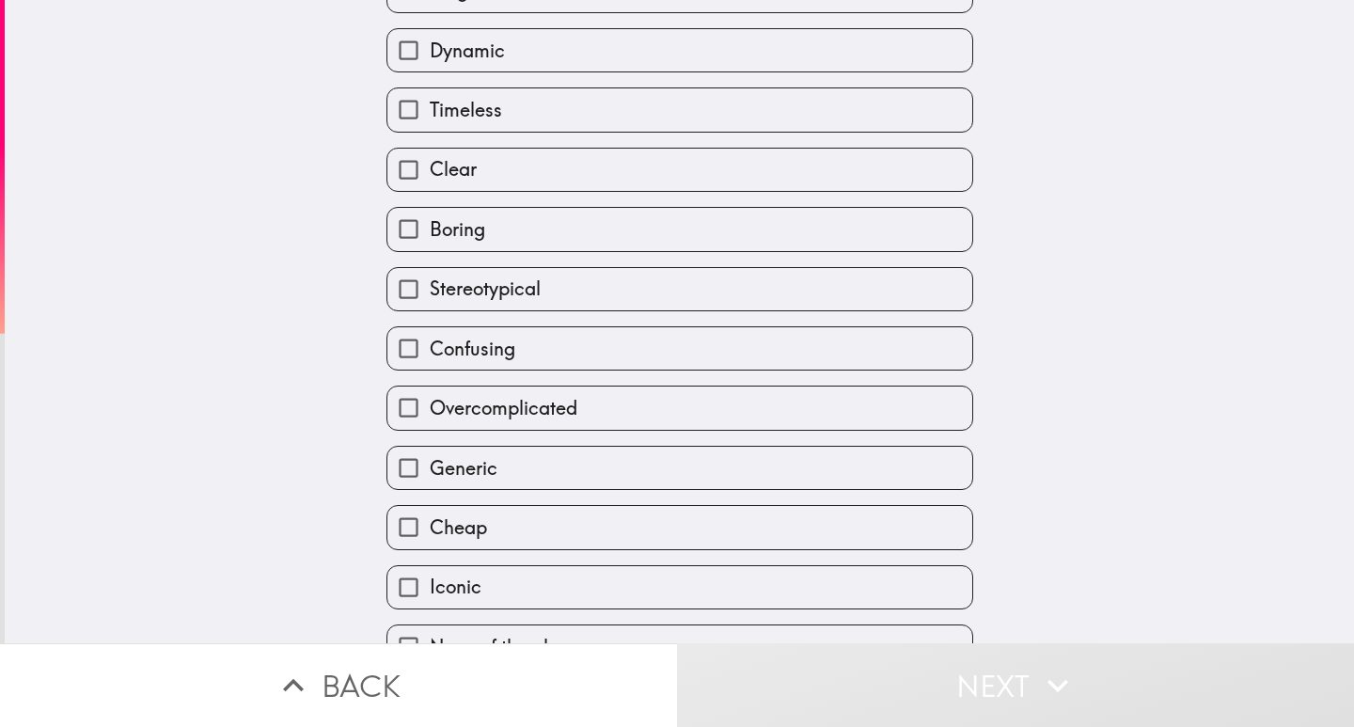
scroll to position [322, 0]
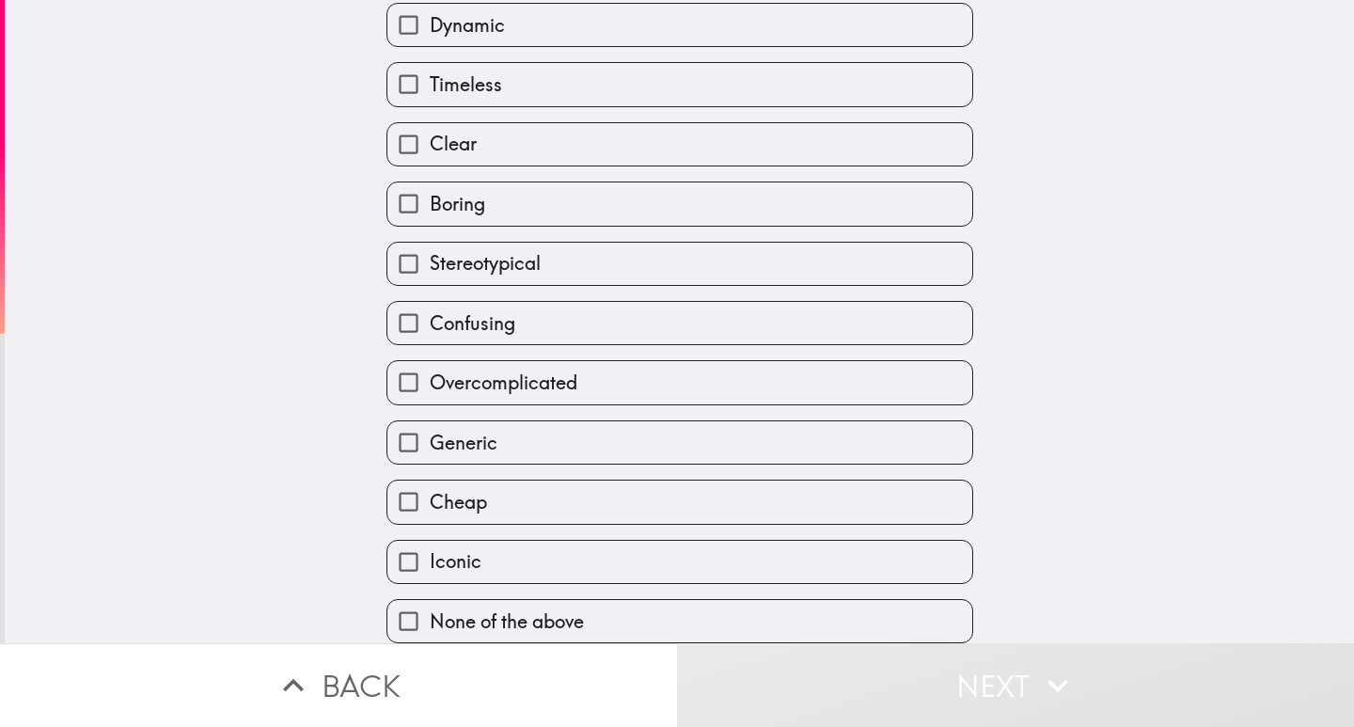
click at [485, 545] on label "Iconic" at bounding box center [679, 562] width 585 height 42
click at [430, 545] on input "Iconic" at bounding box center [408, 562] width 42 height 42
checkbox input "true"
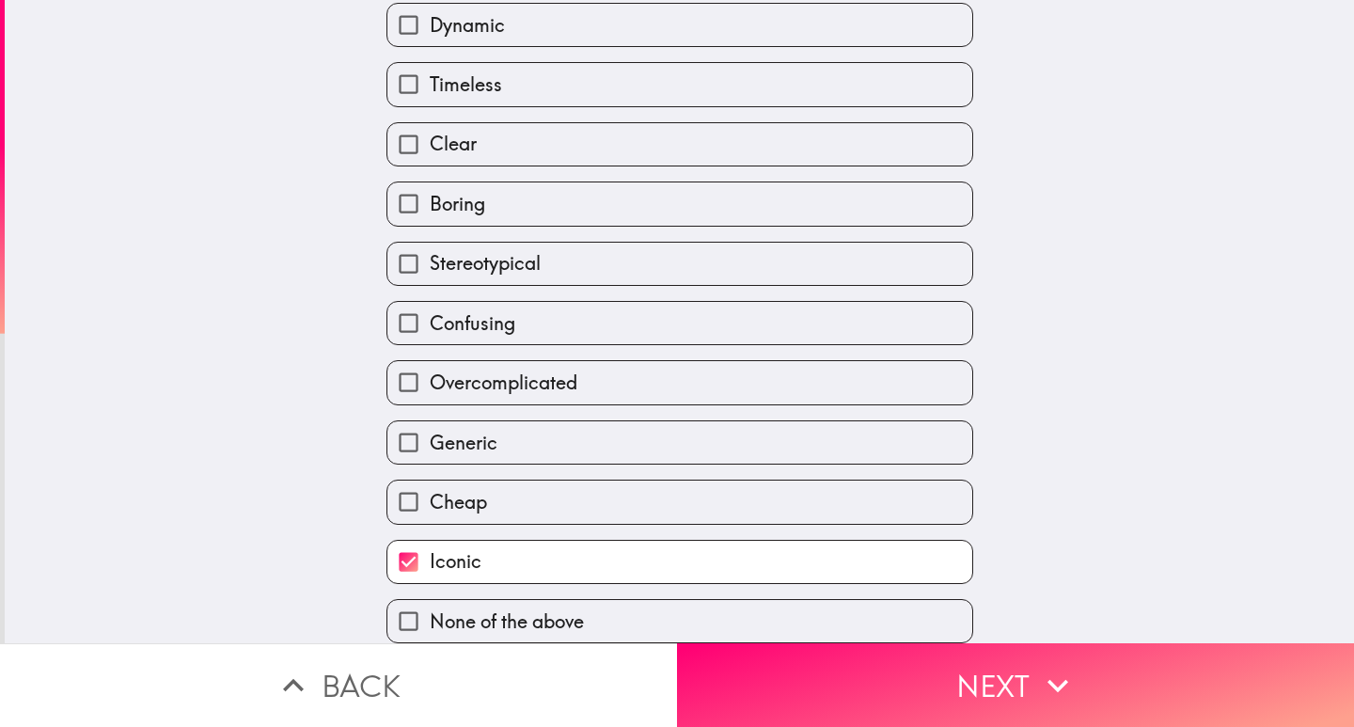
scroll to position [228, 0]
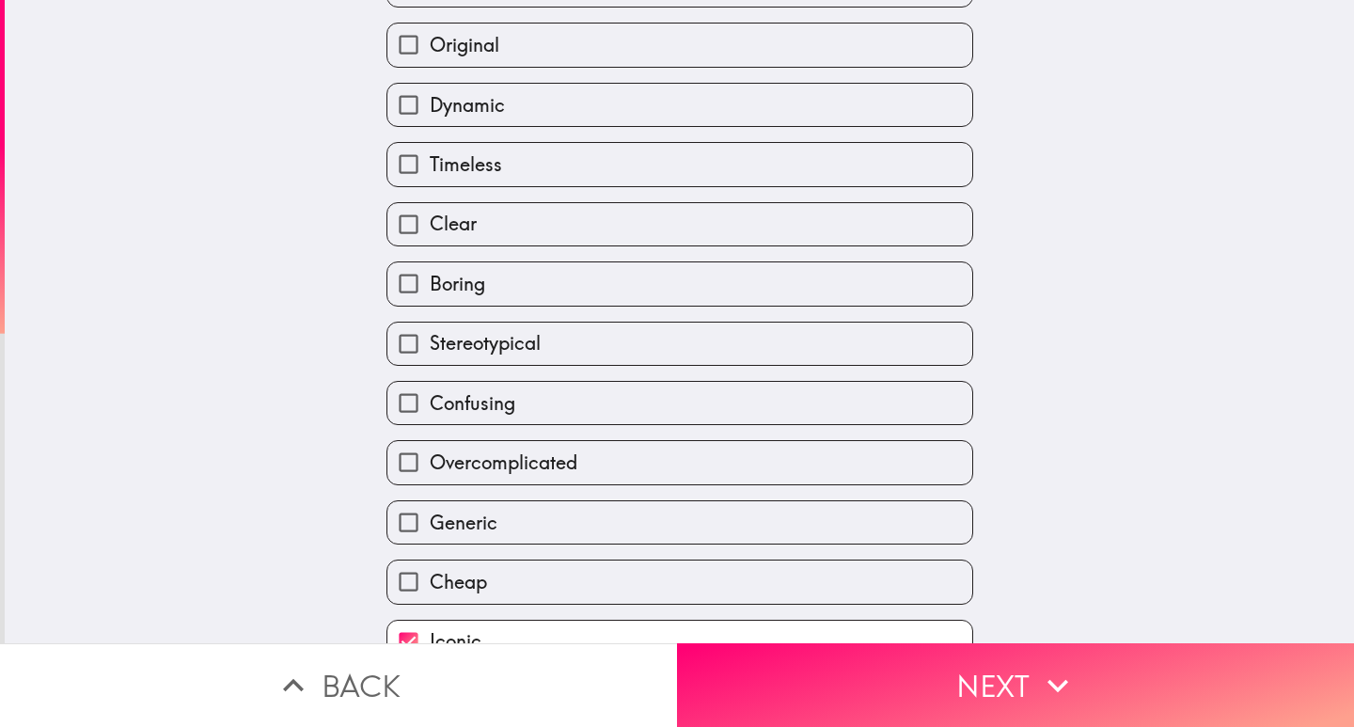
click at [448, 223] on span "Clear" at bounding box center [453, 224] width 47 height 26
click at [430, 223] on input "Clear" at bounding box center [408, 224] width 42 height 42
checkbox input "true"
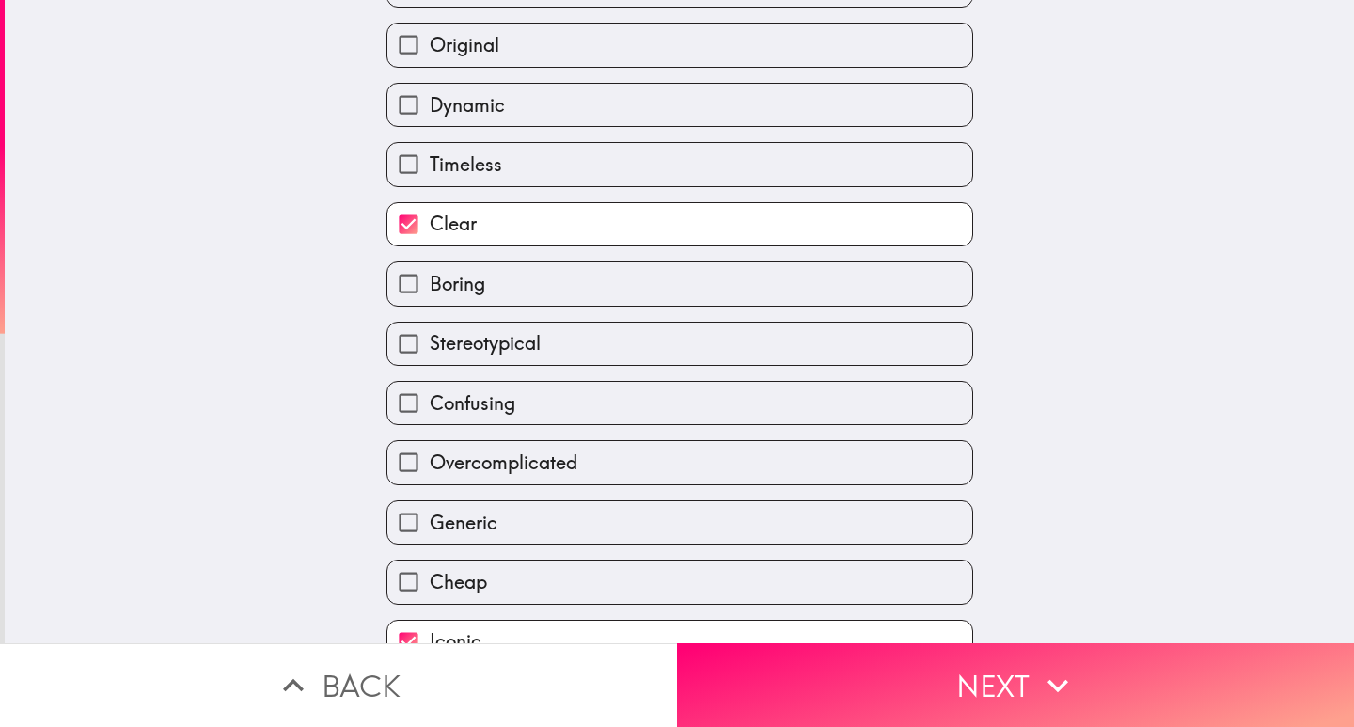
scroll to position [39, 0]
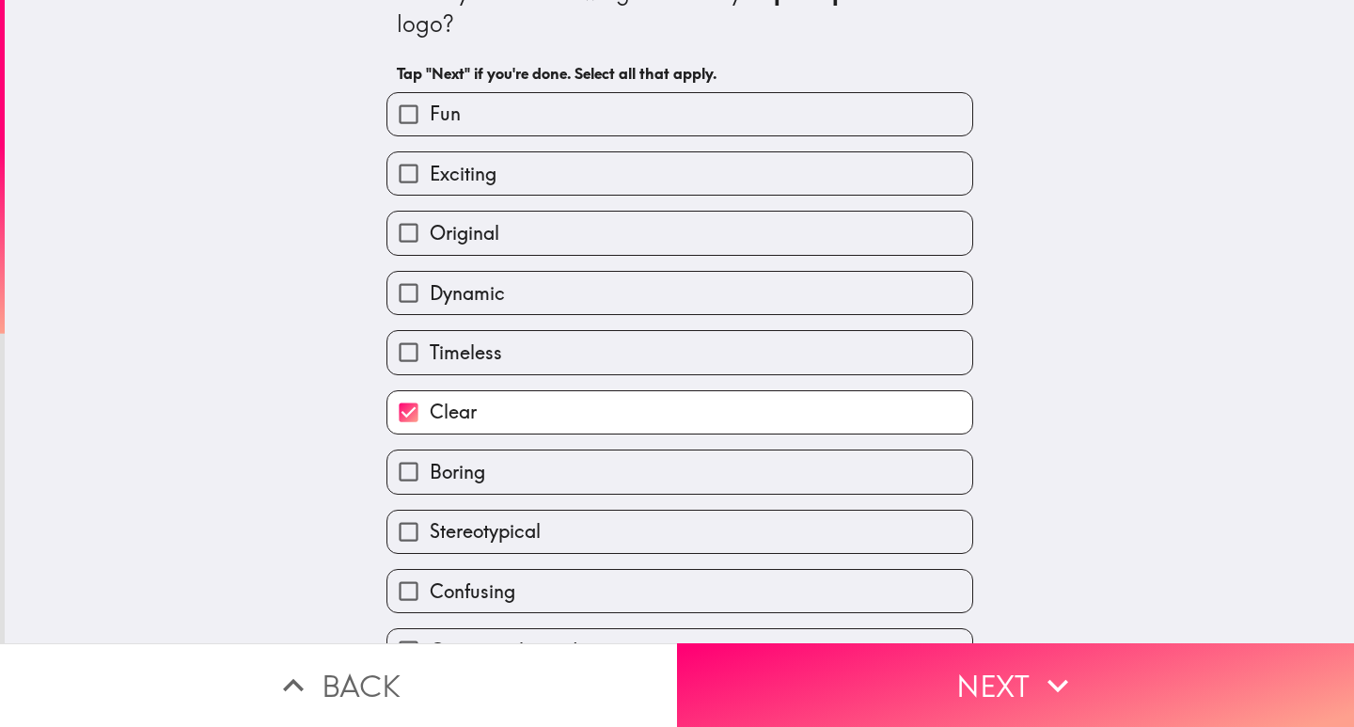
drag, startPoint x: 467, startPoint y: 181, endPoint x: 483, endPoint y: 194, distance: 20.7
click at [470, 182] on span "Exciting" at bounding box center [463, 174] width 67 height 26
click at [430, 182] on input "Exciting" at bounding box center [408, 173] width 42 height 42
checkbox input "true"
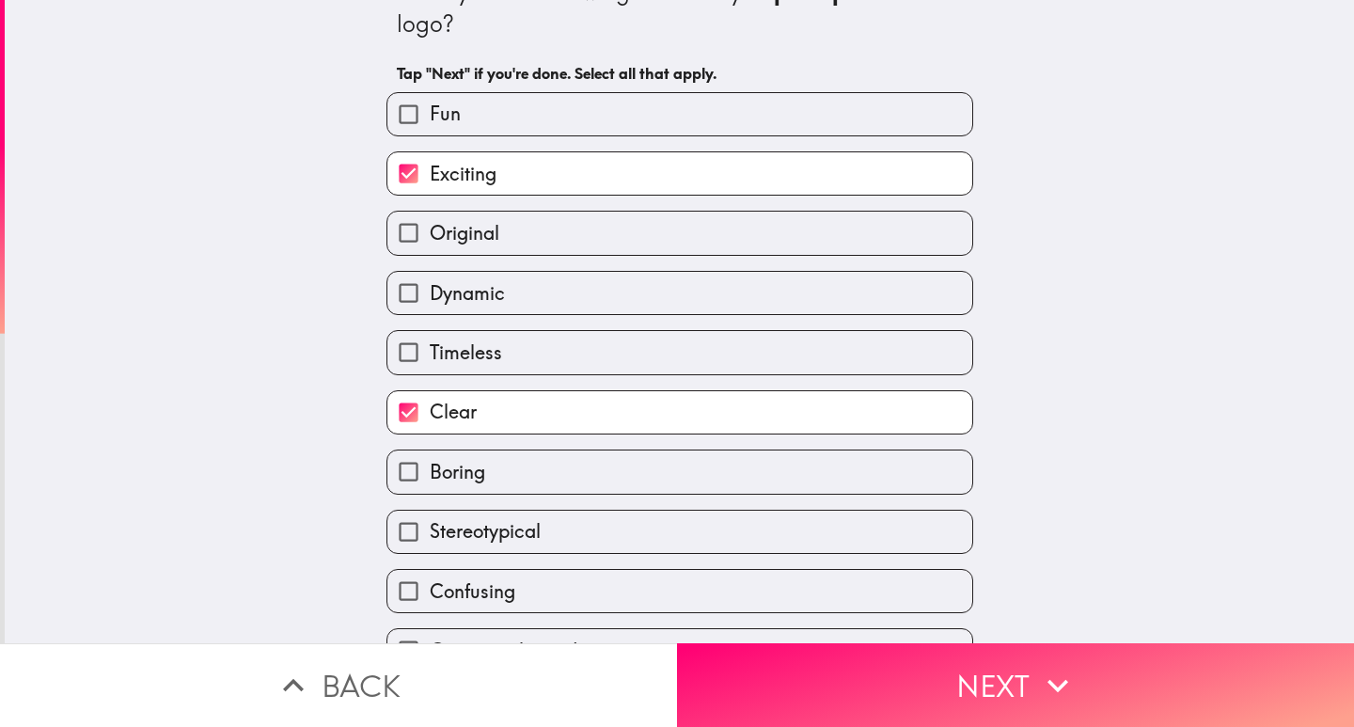
scroll to position [322, 0]
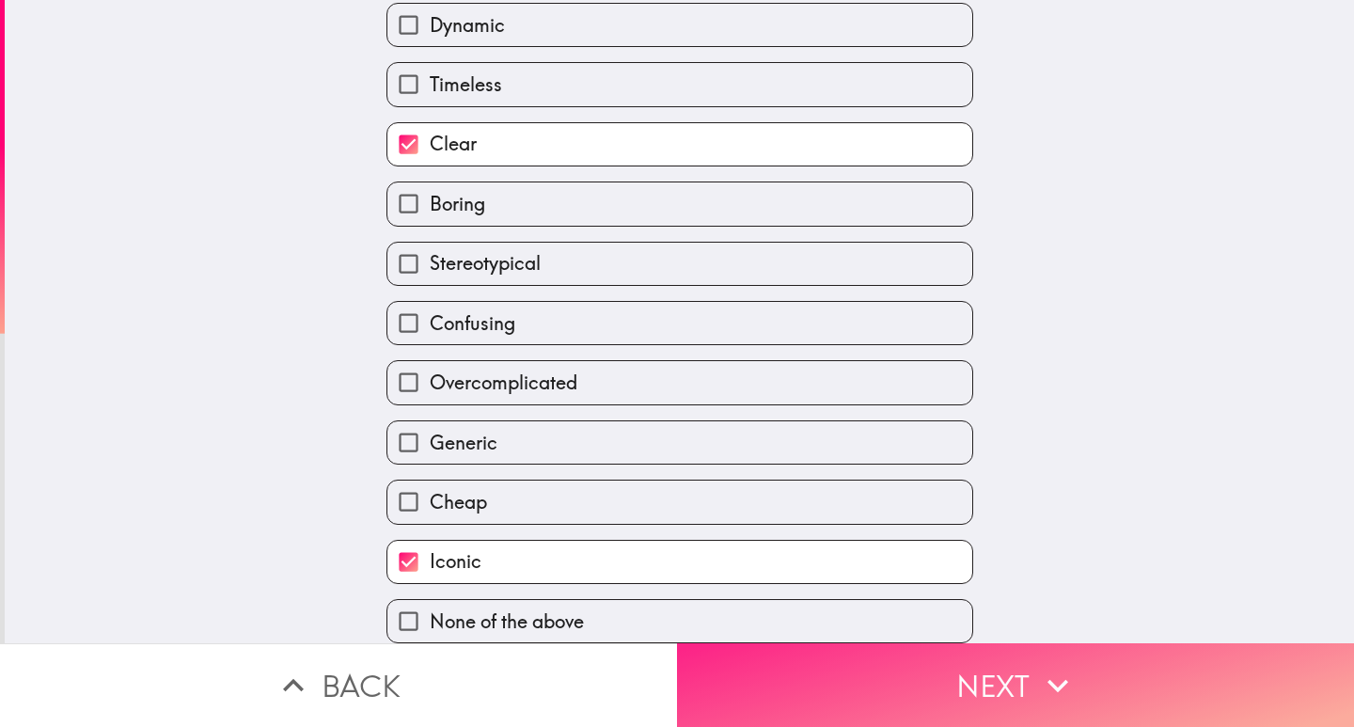
click at [1018, 680] on button "Next" at bounding box center [1015, 685] width 677 height 84
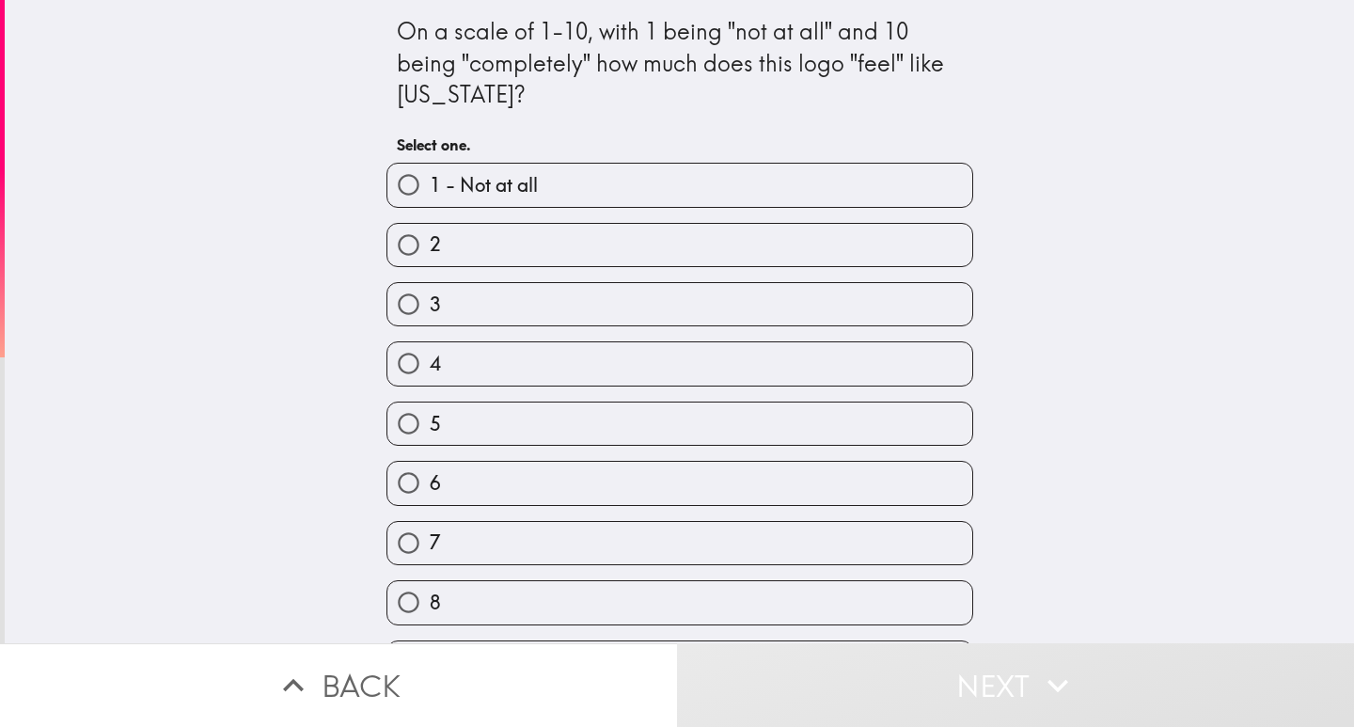
scroll to position [115, 0]
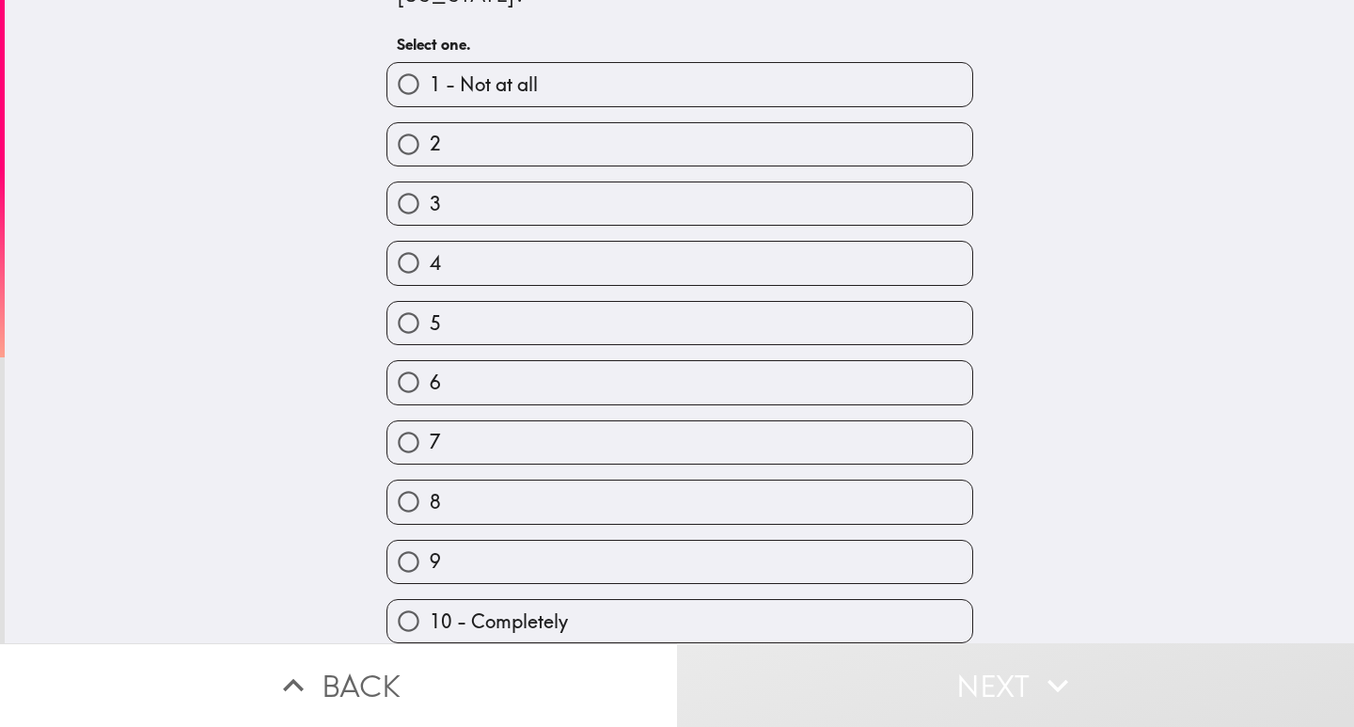
click at [579, 600] on label "10 - Completely" at bounding box center [679, 621] width 585 height 42
click at [430, 600] on input "10 - Completely" at bounding box center [408, 621] width 42 height 42
radio input "true"
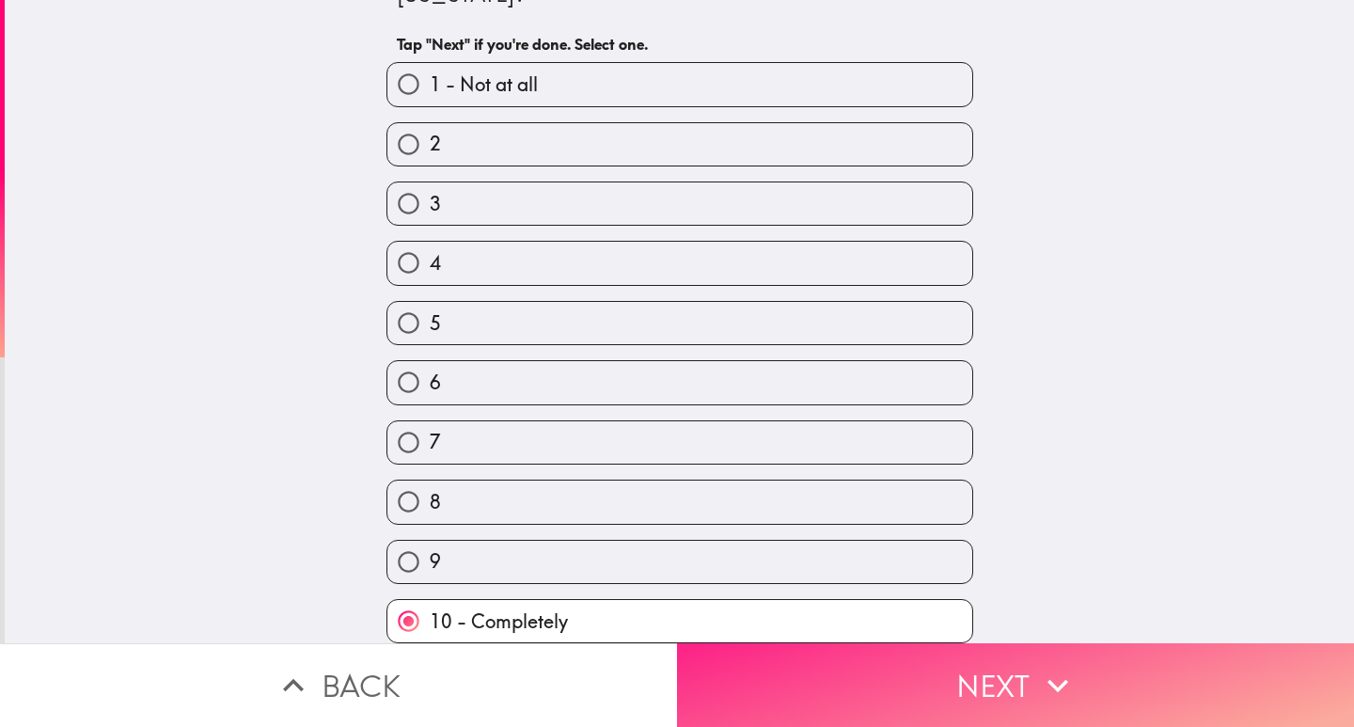
click at [907, 663] on button "Next" at bounding box center [1015, 685] width 677 height 84
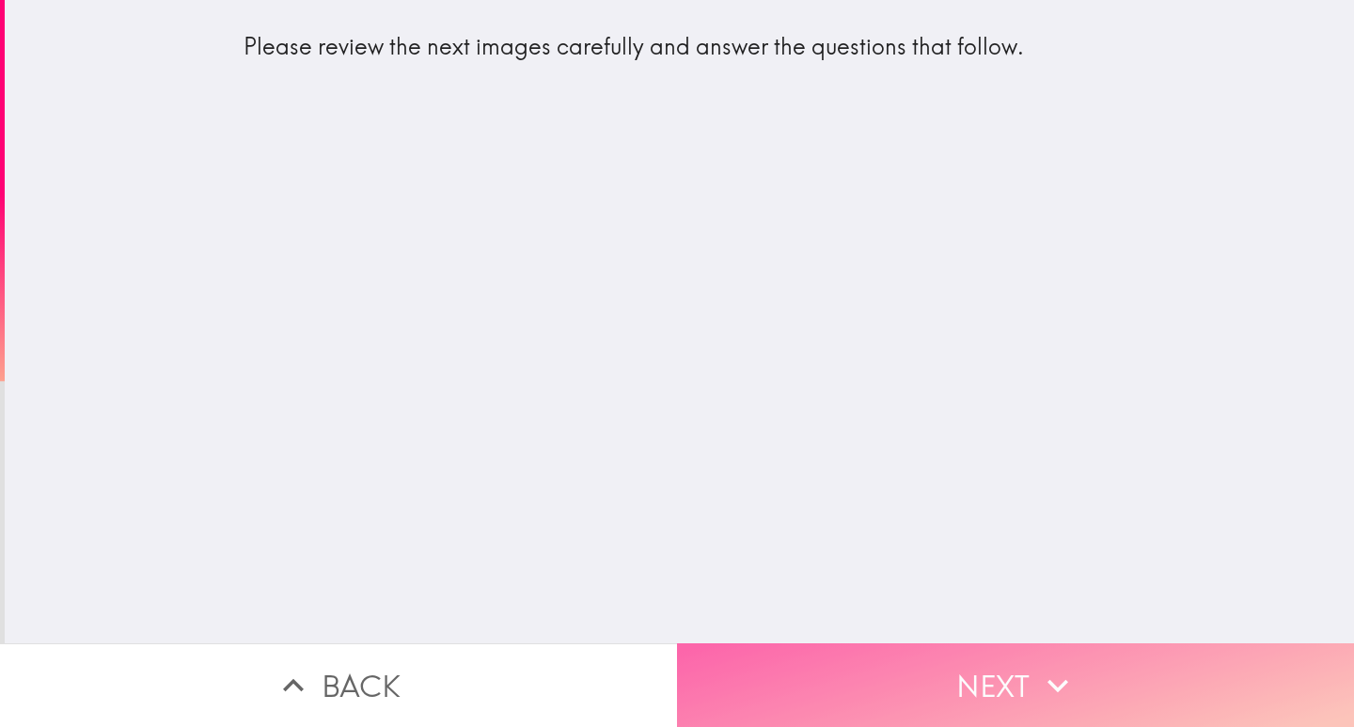
click at [915, 679] on button "Next" at bounding box center [1015, 685] width 677 height 84
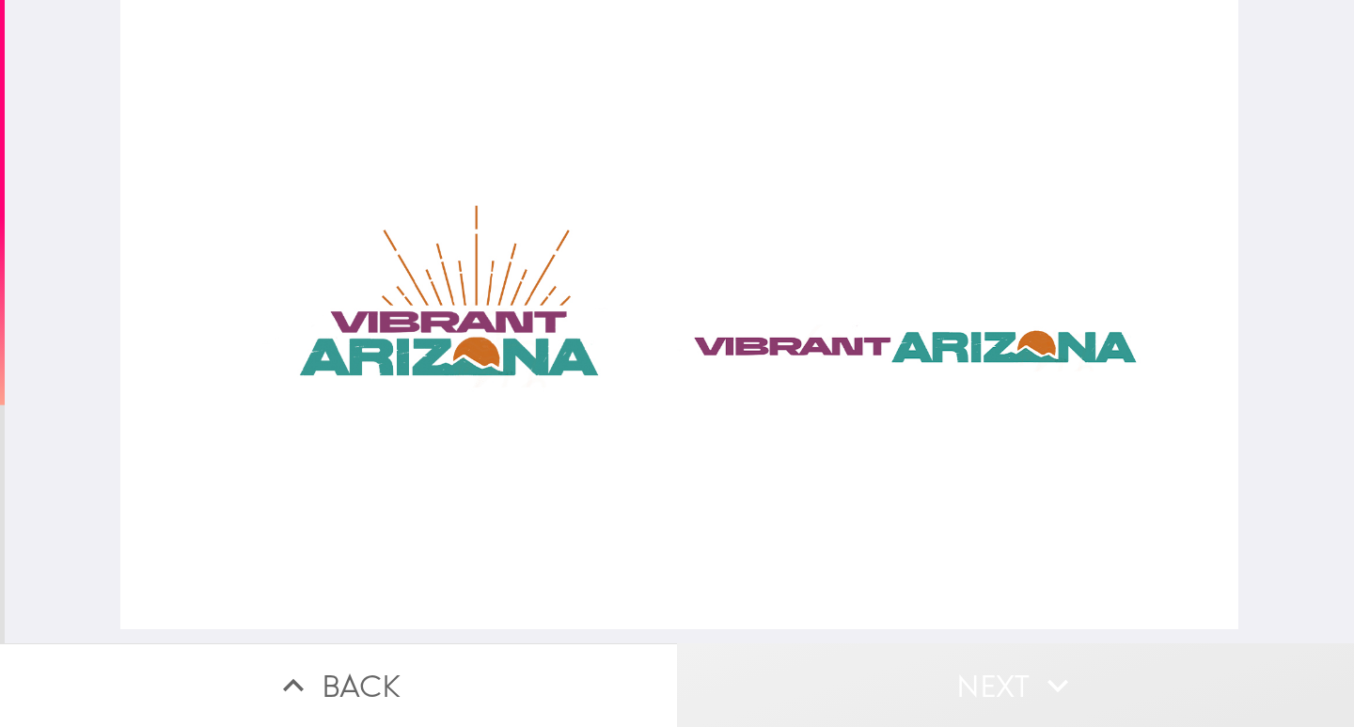
click at [849, 653] on button "Next" at bounding box center [1015, 685] width 677 height 84
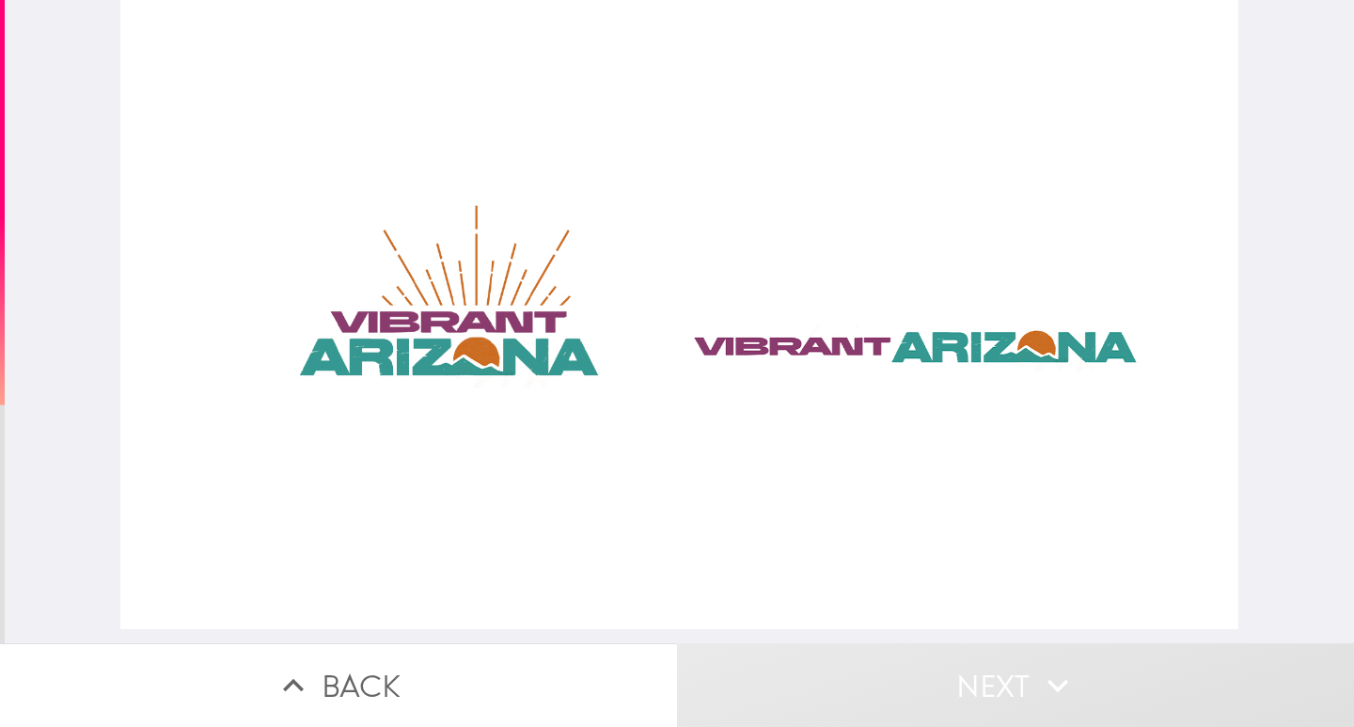
click at [774, 380] on div at bounding box center [679, 314] width 1118 height 629
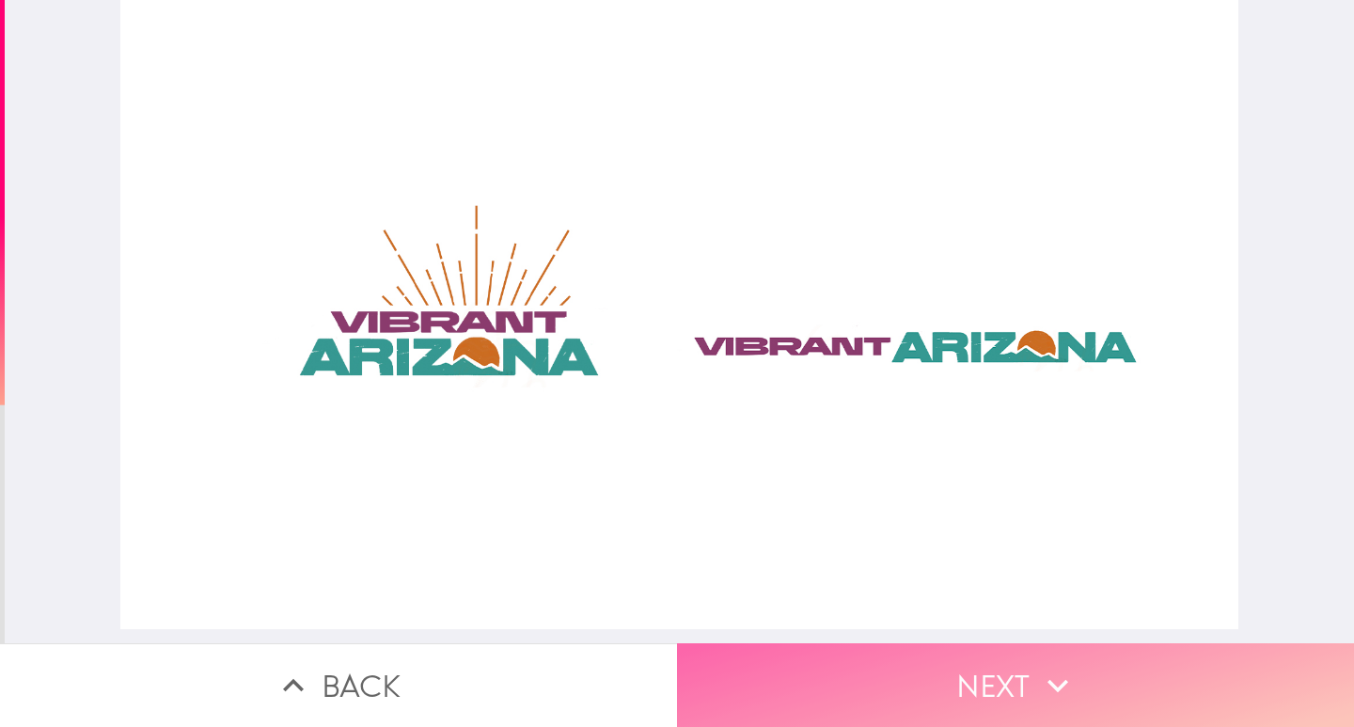
click at [973, 674] on button "Next" at bounding box center [1015, 685] width 677 height 84
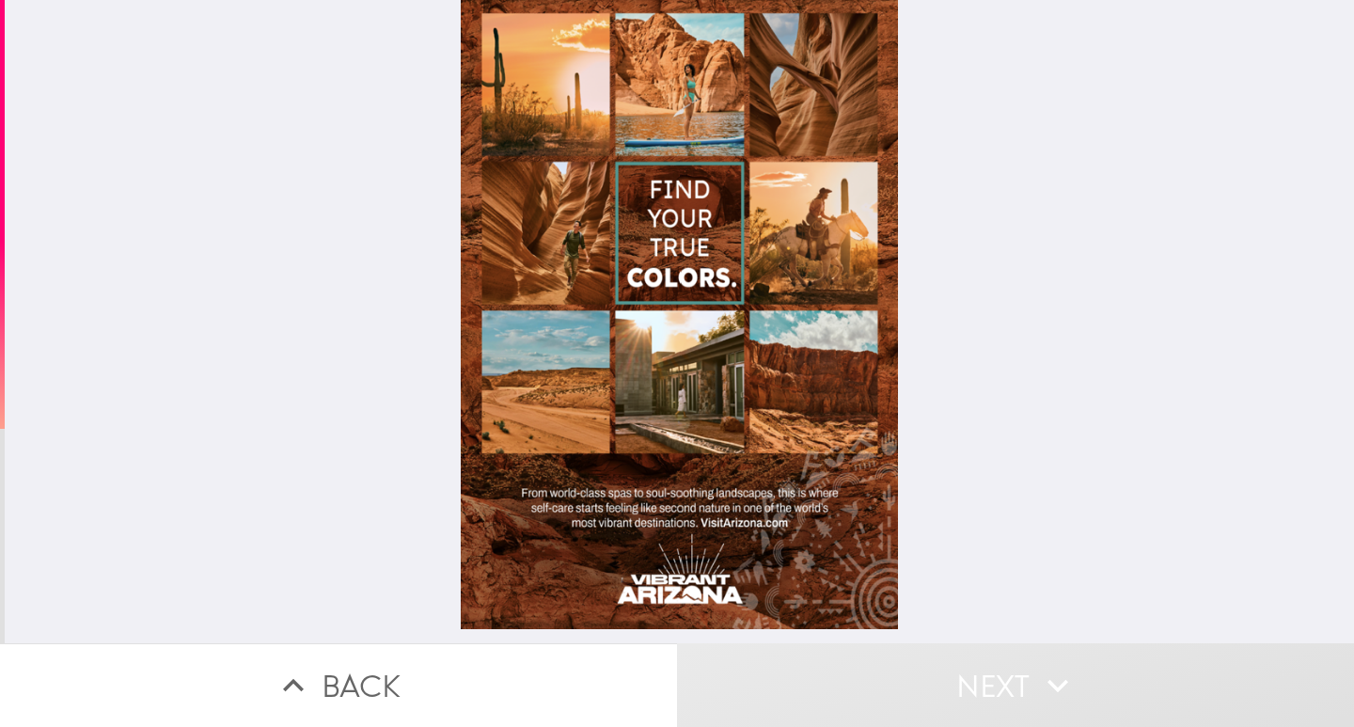
click at [822, 222] on div at bounding box center [680, 314] width 438 height 629
click at [568, 219] on div at bounding box center [680, 314] width 438 height 629
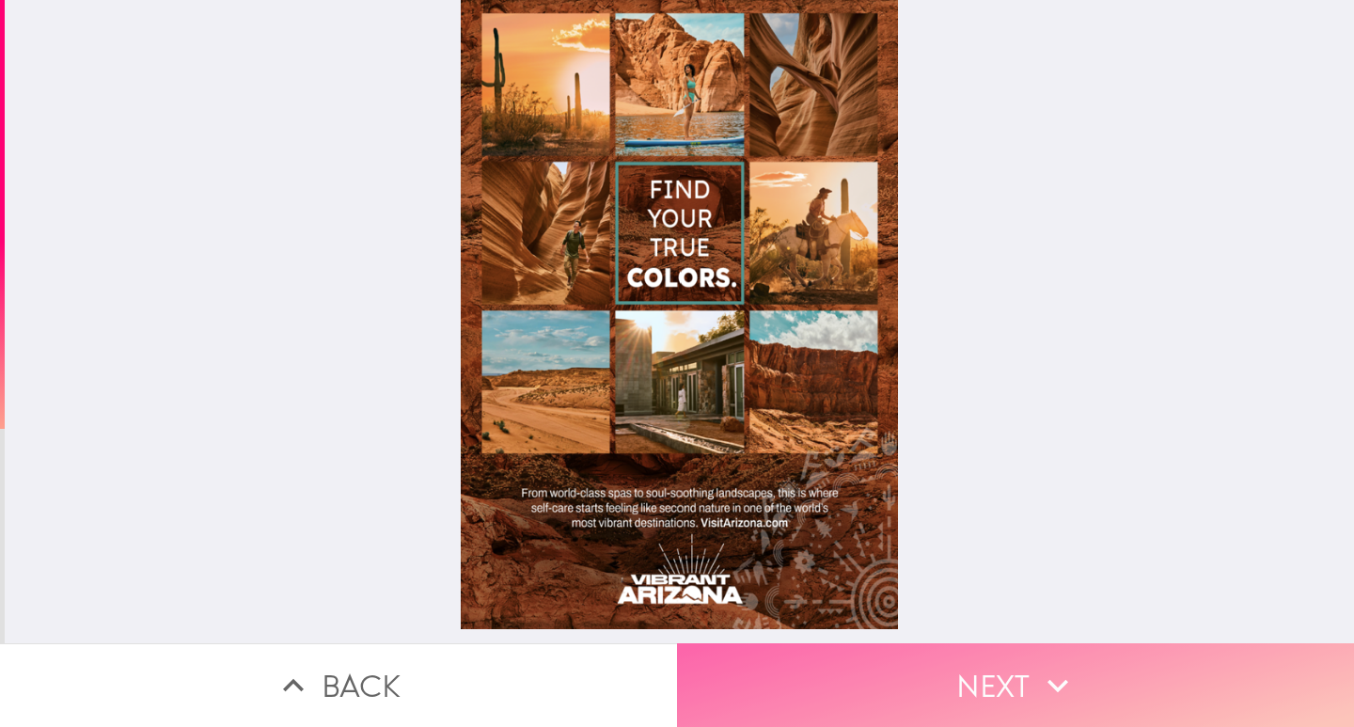
click at [1050, 665] on icon "button" at bounding box center [1057, 685] width 41 height 41
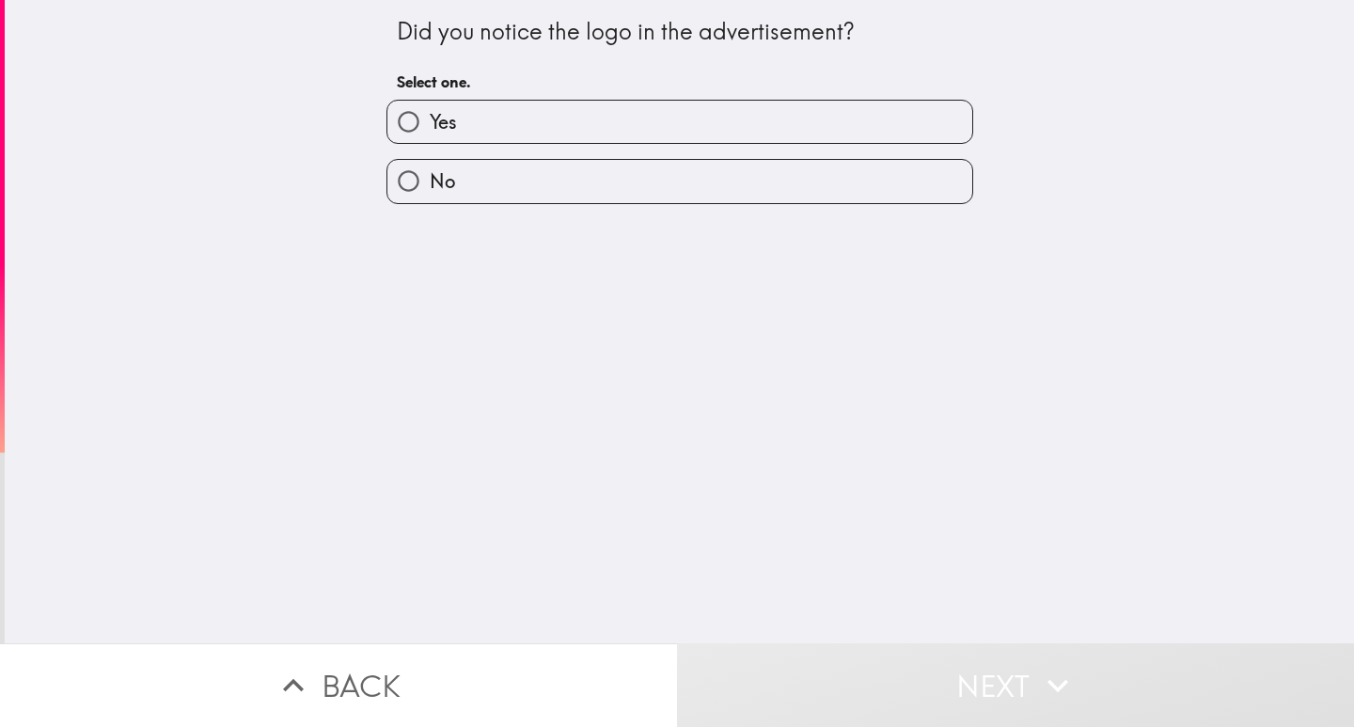
click at [555, 127] on label "Yes" at bounding box center [679, 122] width 585 height 42
click at [430, 127] on input "Yes" at bounding box center [408, 122] width 42 height 42
radio input "true"
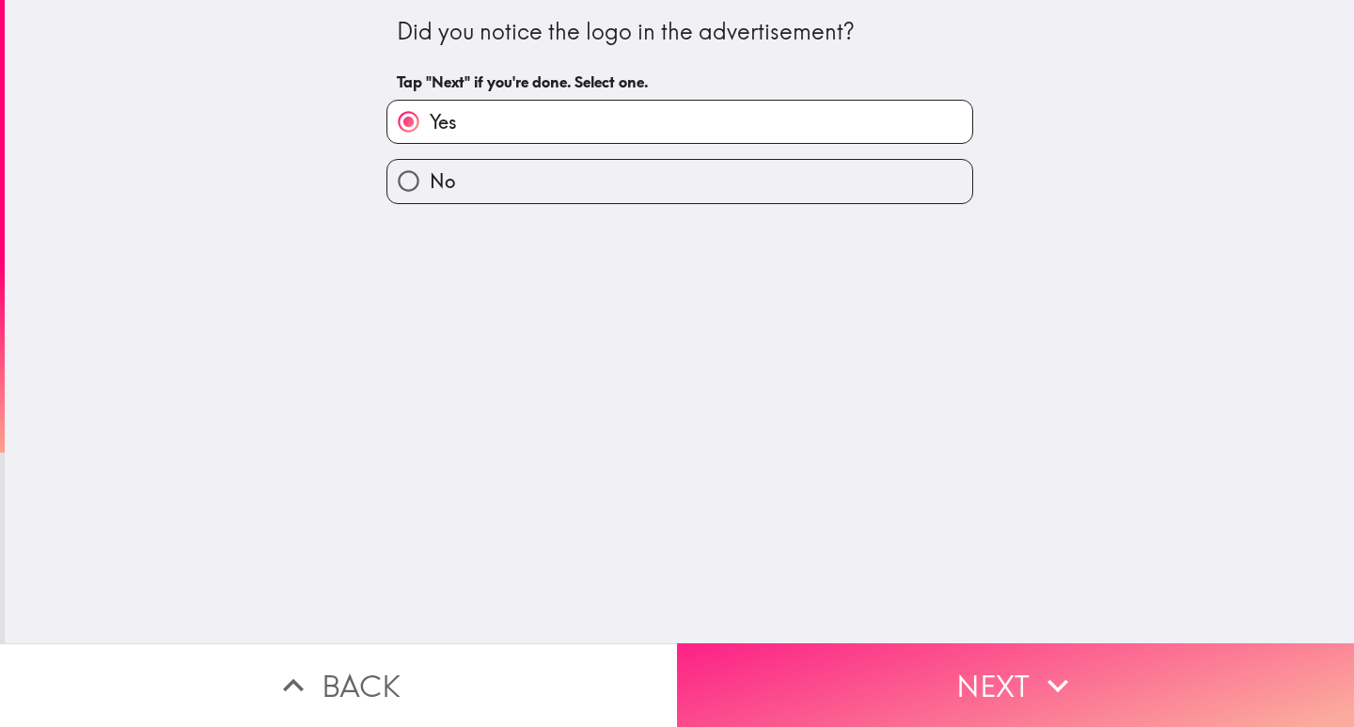
click at [895, 691] on button "Next" at bounding box center [1015, 685] width 677 height 84
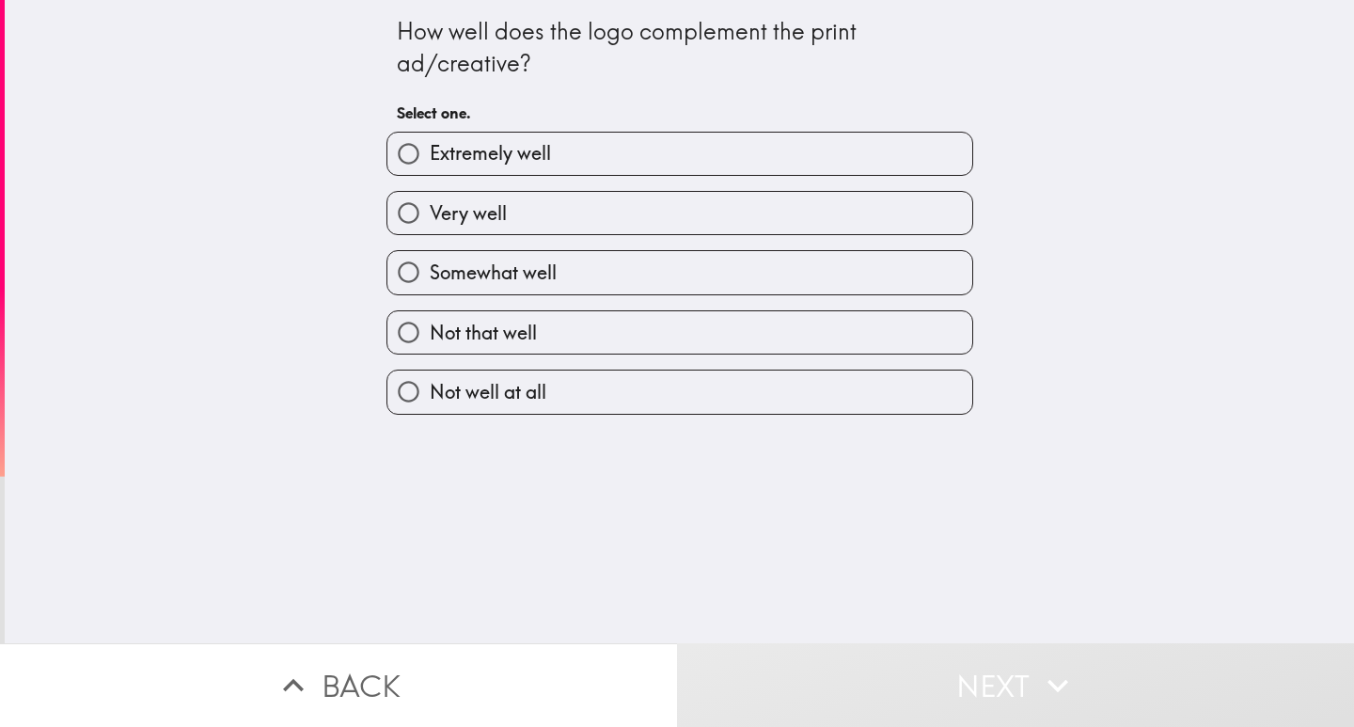
click at [513, 139] on label "Extremely well" at bounding box center [679, 154] width 585 height 42
click at [430, 139] on input "Extremely well" at bounding box center [408, 154] width 42 height 42
radio input "true"
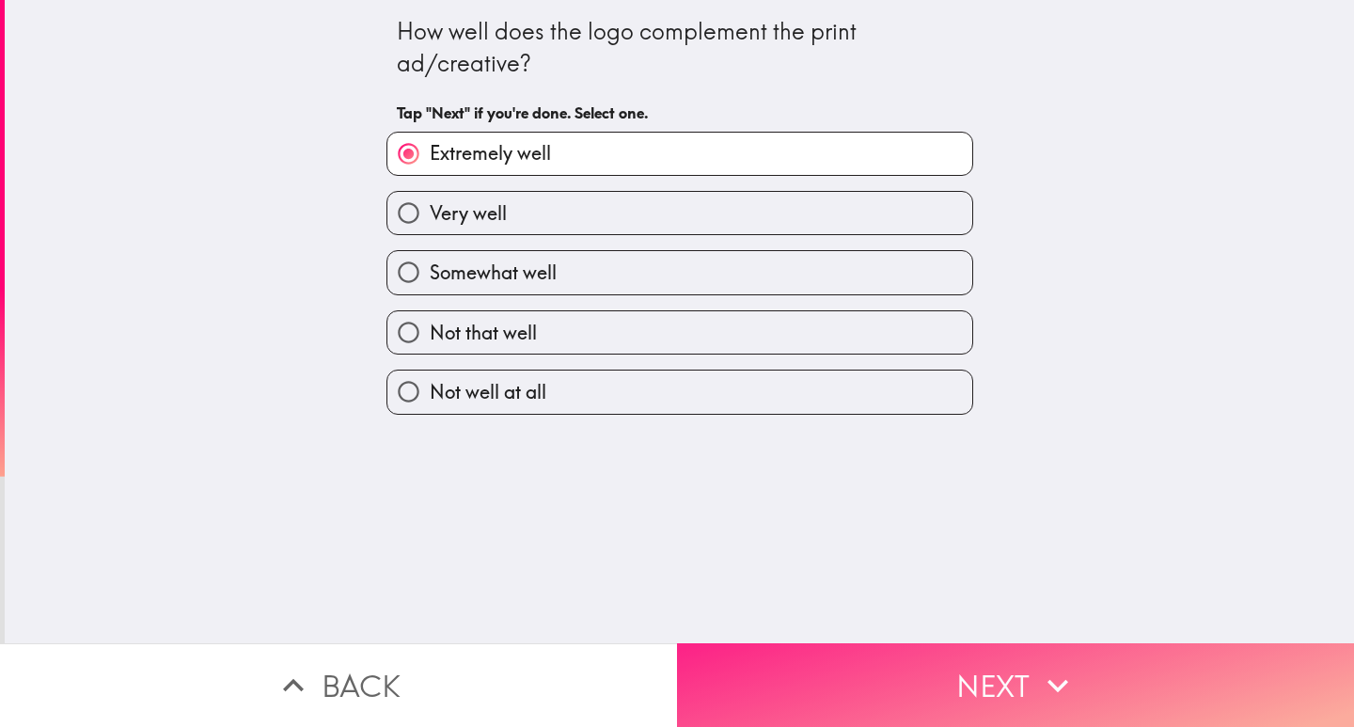
click at [945, 687] on button "Next" at bounding box center [1015, 685] width 677 height 84
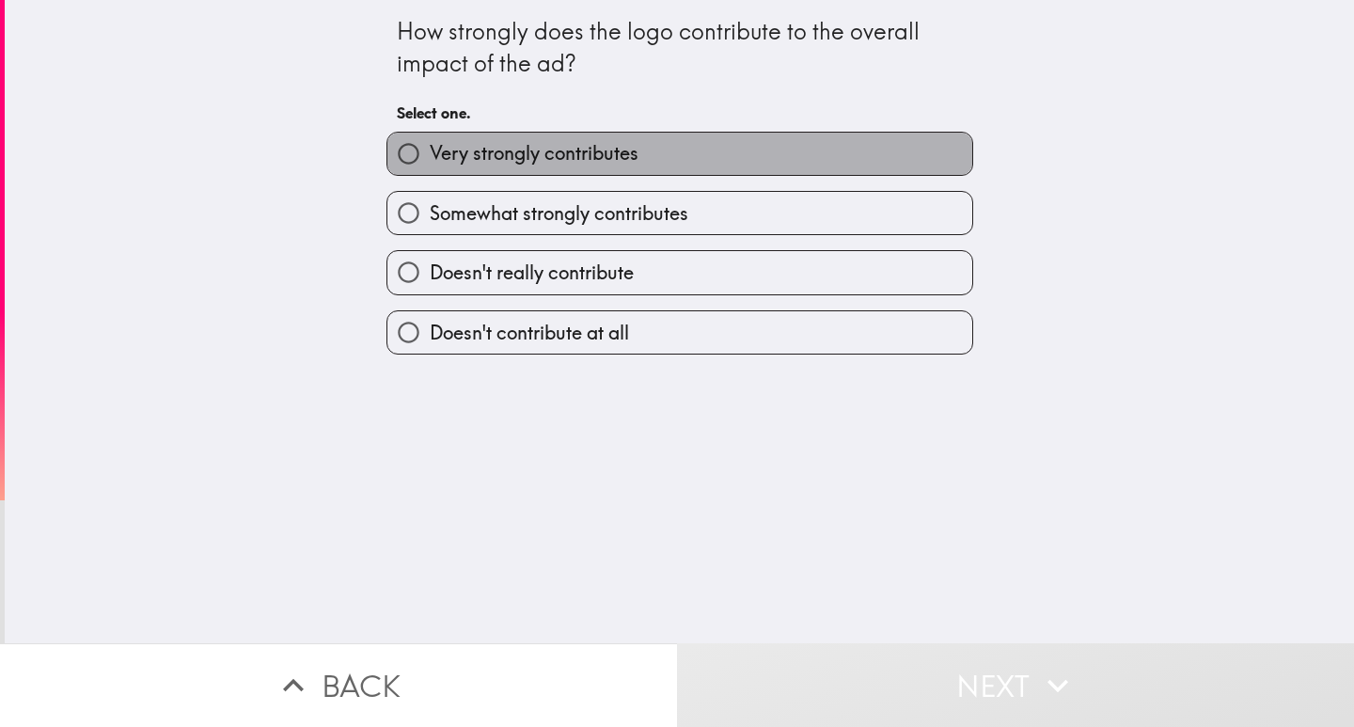
click at [519, 142] on span "Very strongly contributes" at bounding box center [534, 153] width 209 height 26
click at [430, 142] on input "Very strongly contributes" at bounding box center [408, 154] width 42 height 42
radio input "true"
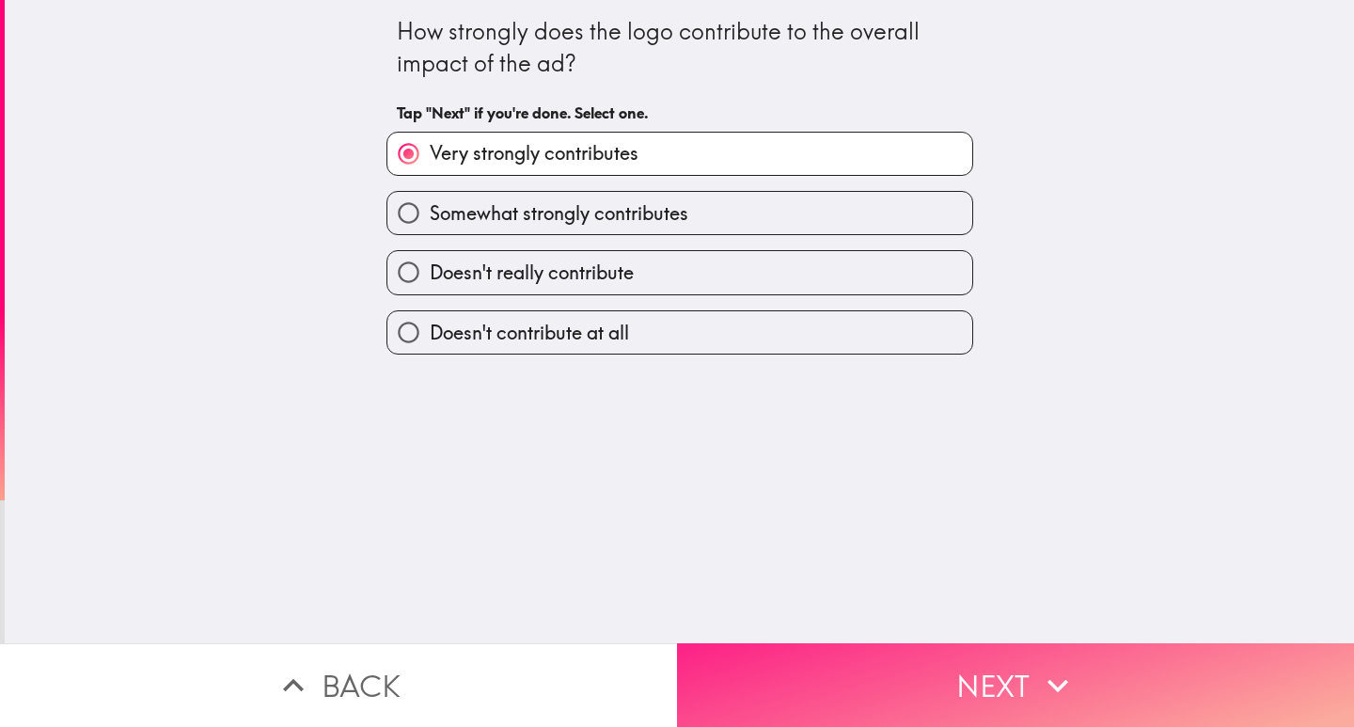
click at [944, 653] on button "Next" at bounding box center [1015, 685] width 677 height 84
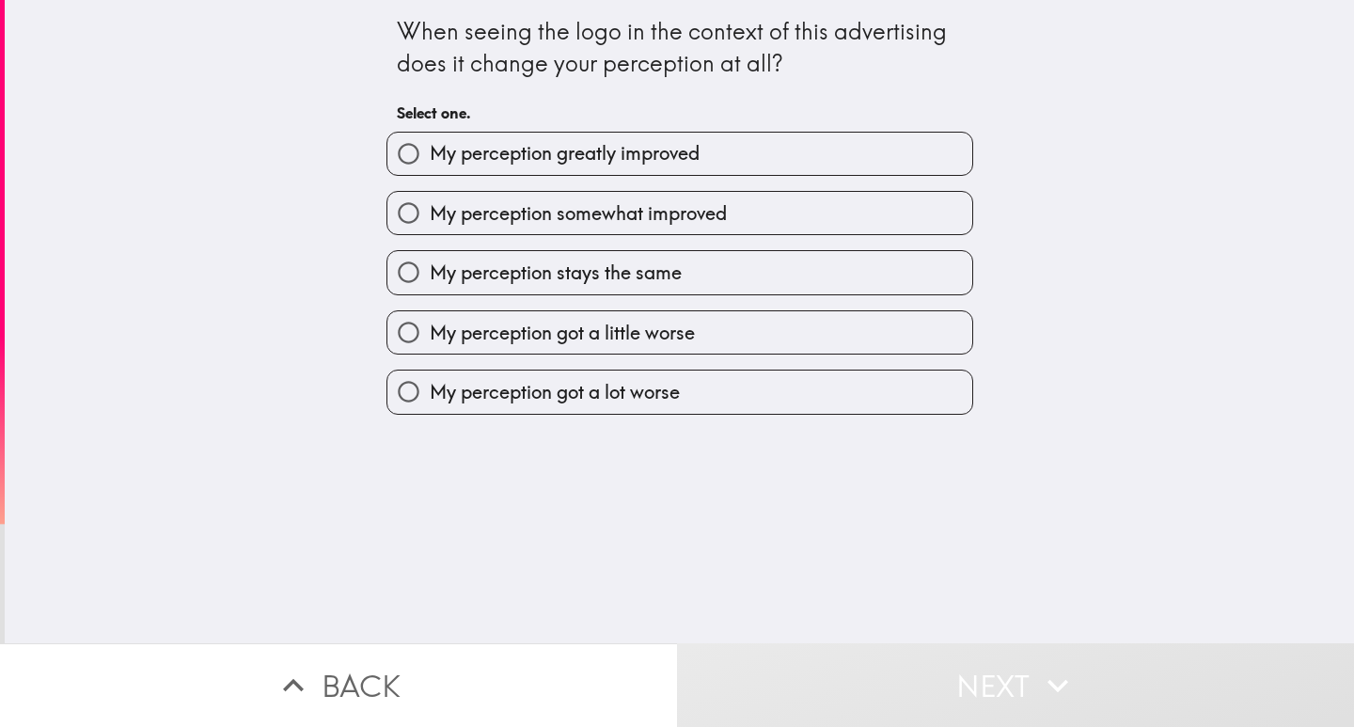
click at [574, 152] on span "My perception greatly improved" at bounding box center [565, 153] width 270 height 26
click at [430, 152] on input "My perception greatly improved" at bounding box center [408, 154] width 42 height 42
radio input "true"
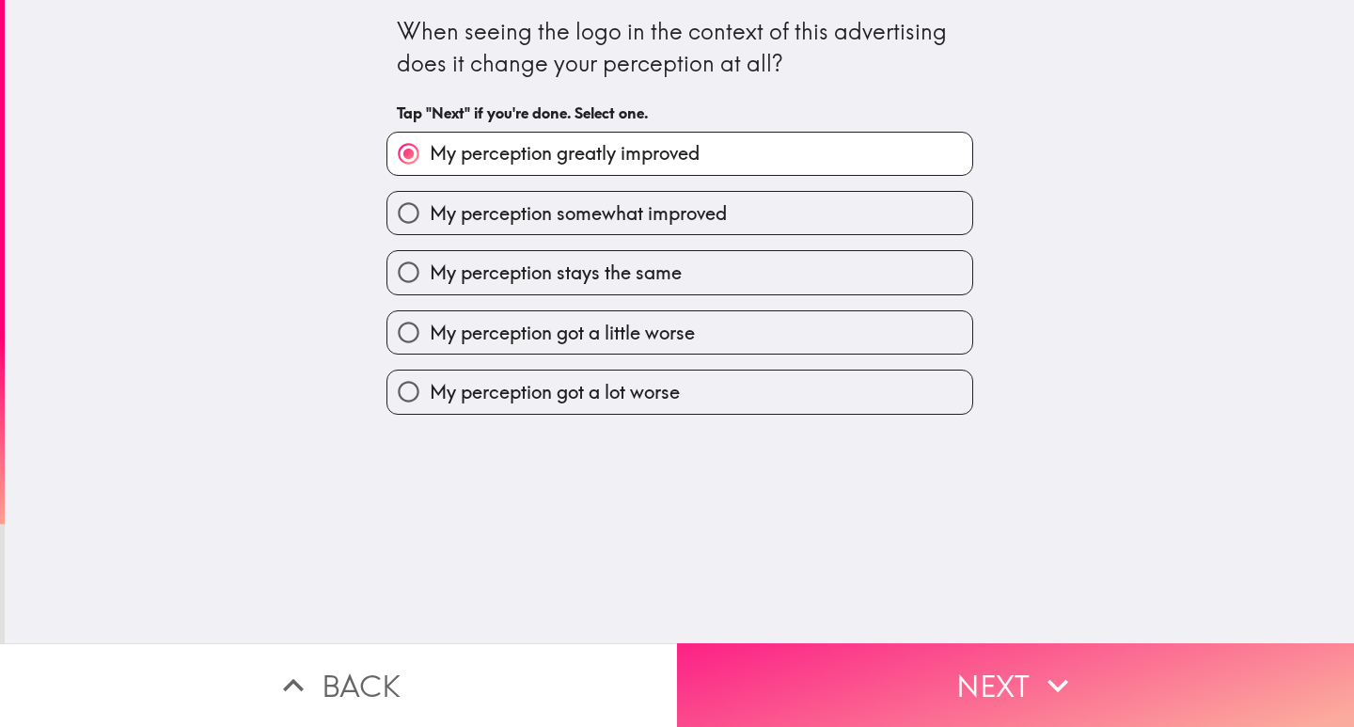
click at [988, 698] on button "Next" at bounding box center [1015, 685] width 677 height 84
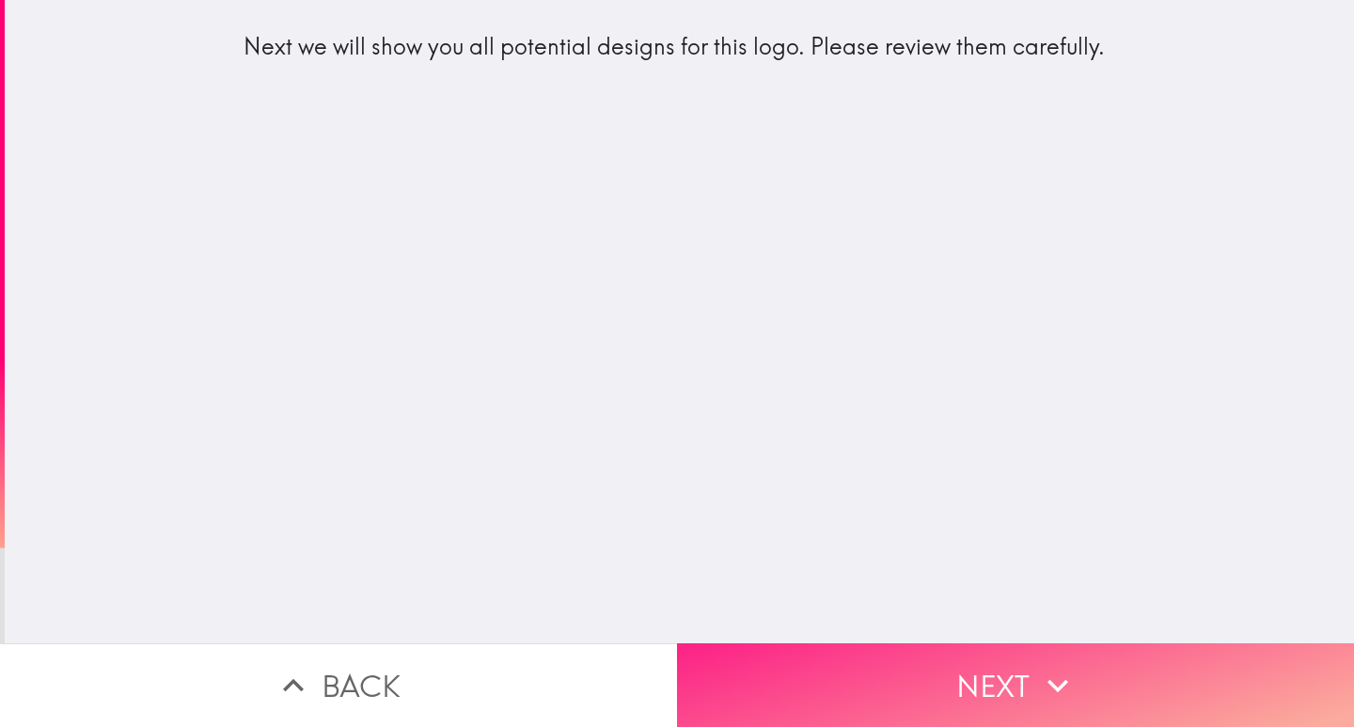
click at [974, 690] on button "Next" at bounding box center [1015, 685] width 677 height 84
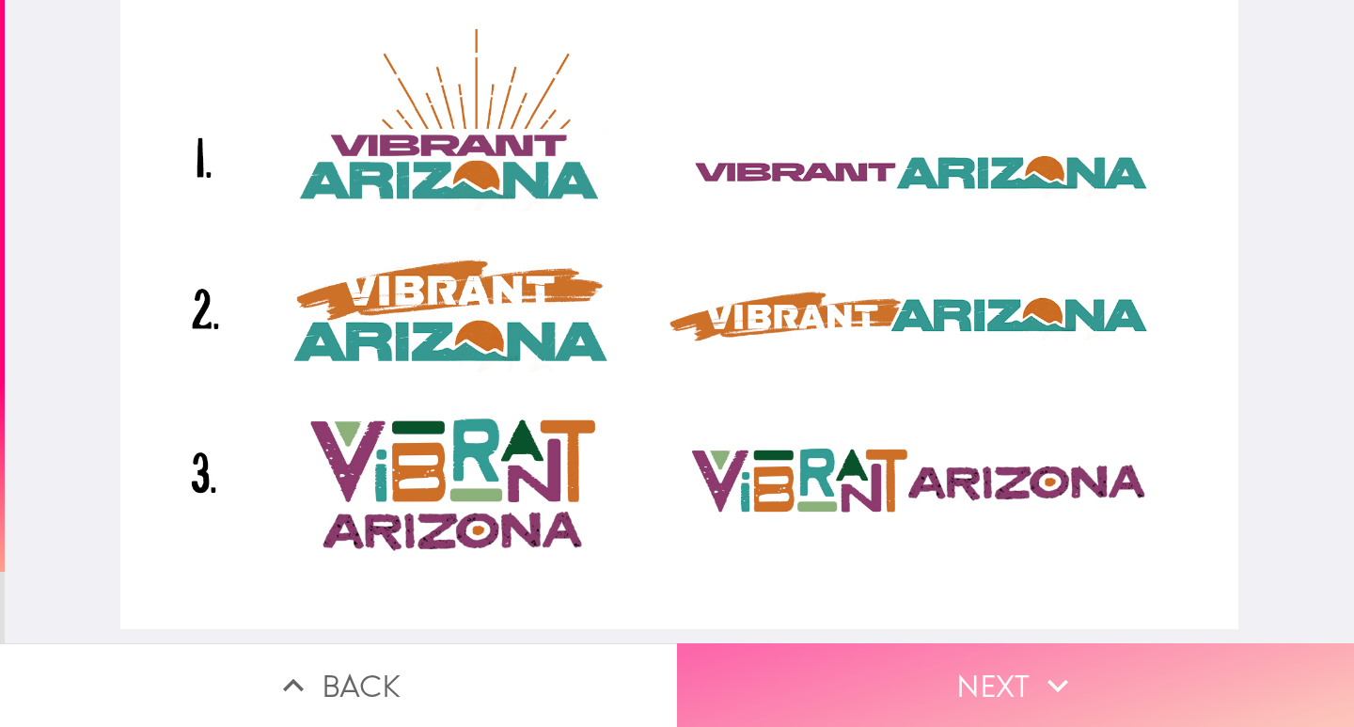
click at [942, 655] on button "Next" at bounding box center [1015, 685] width 677 height 84
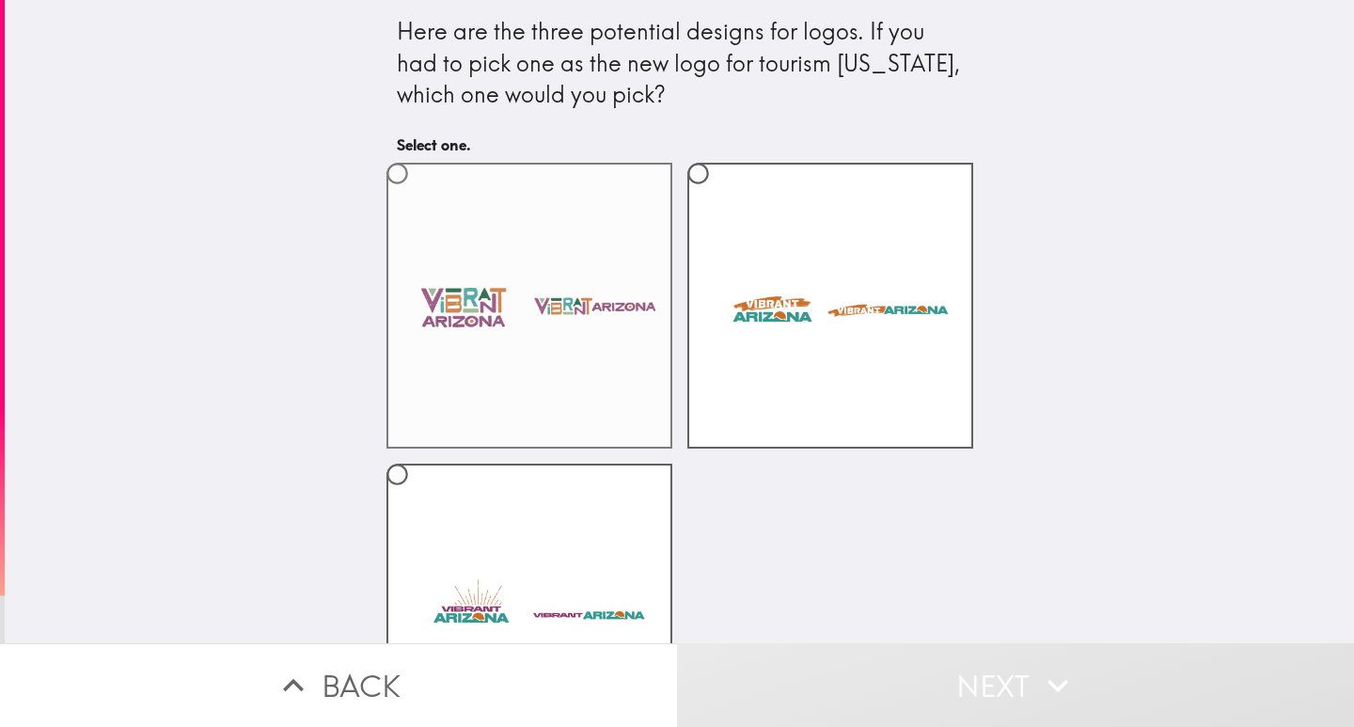
scroll to position [120, 0]
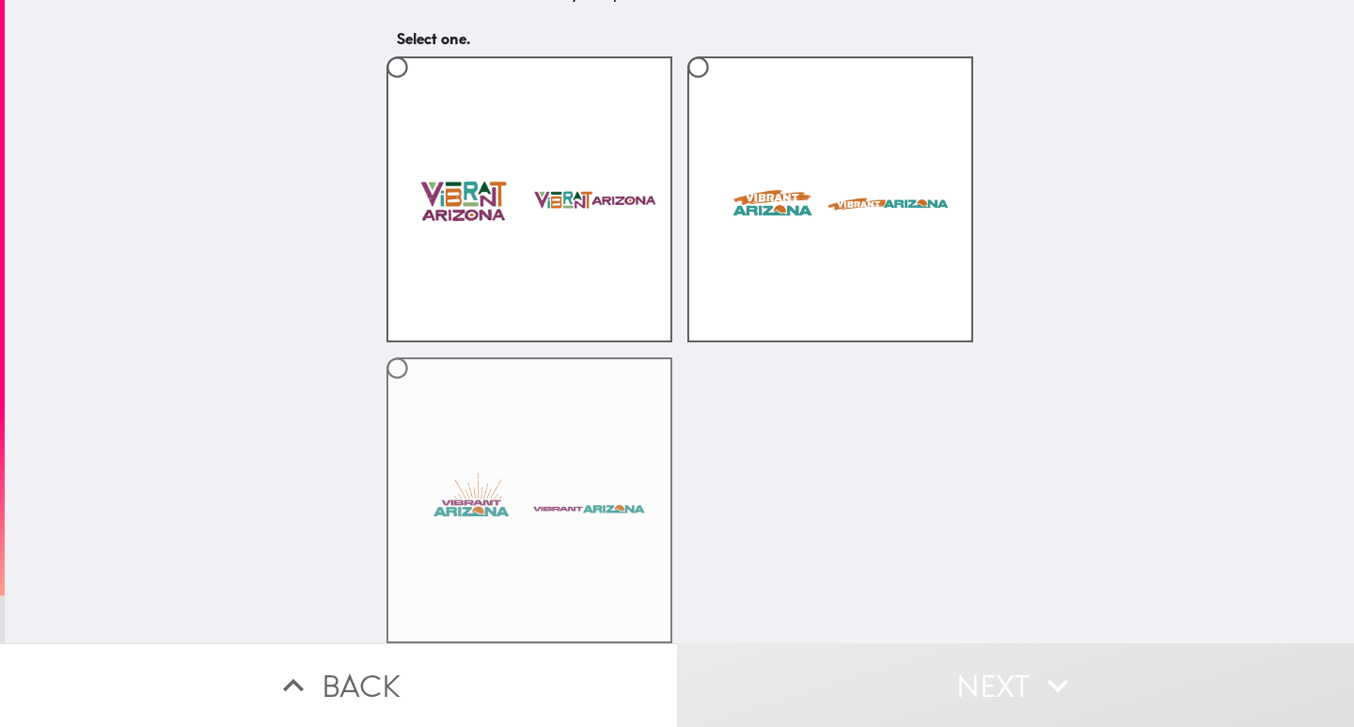
click at [515, 472] on label at bounding box center [530, 500] width 286 height 286
click at [418, 389] on input "radio" at bounding box center [397, 368] width 42 height 42
radio input "true"
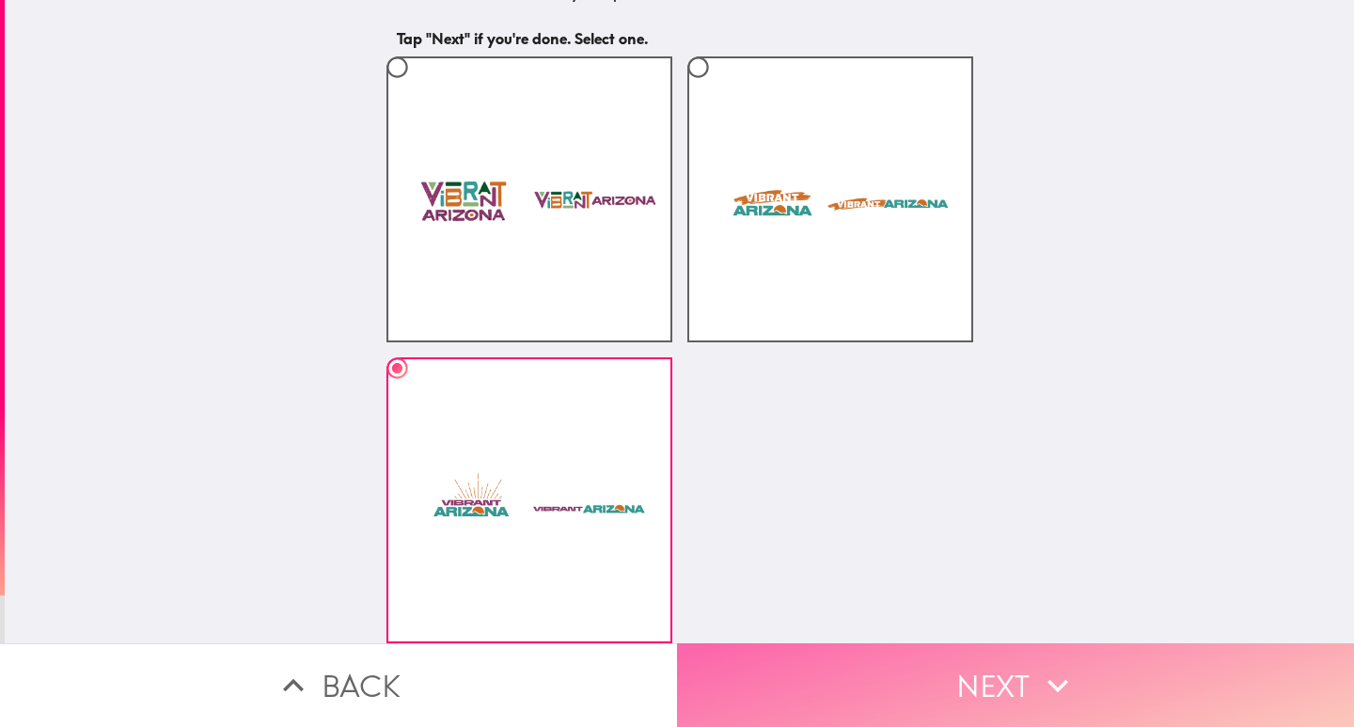
click at [892, 661] on button "Next" at bounding box center [1015, 685] width 677 height 84
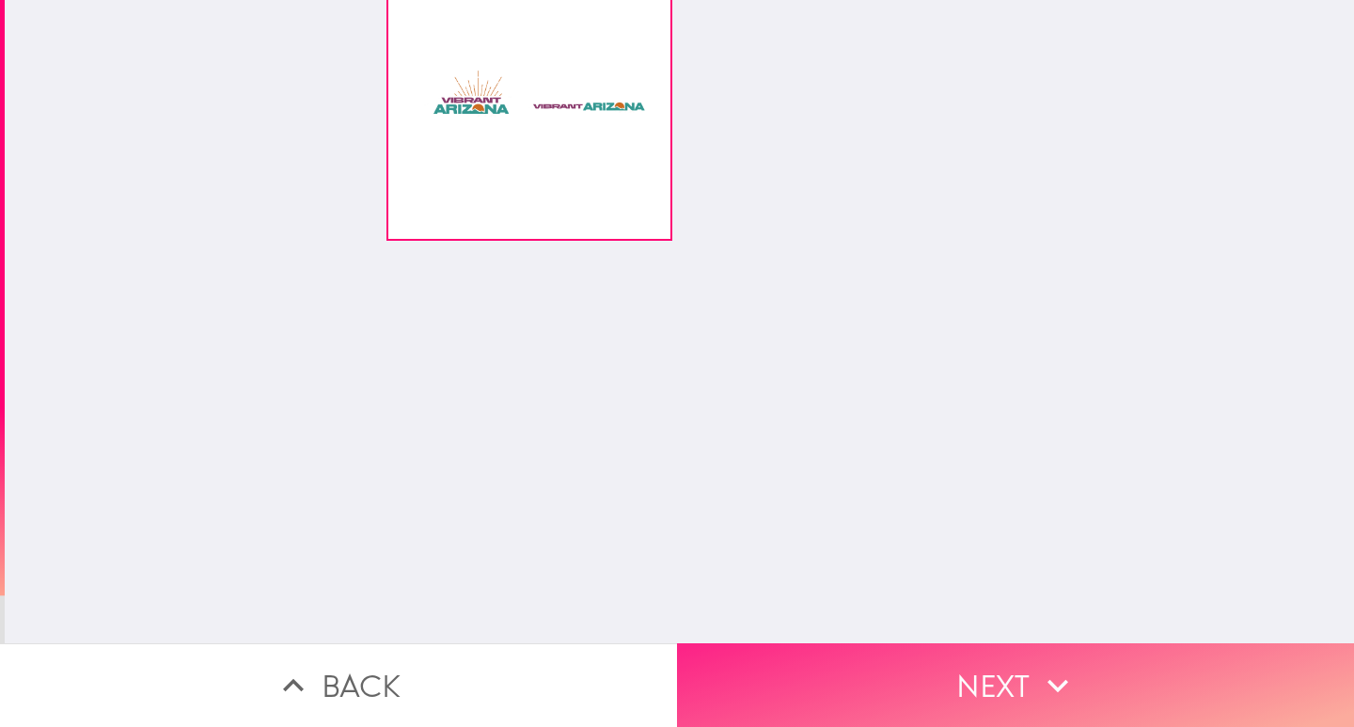
scroll to position [0, 0]
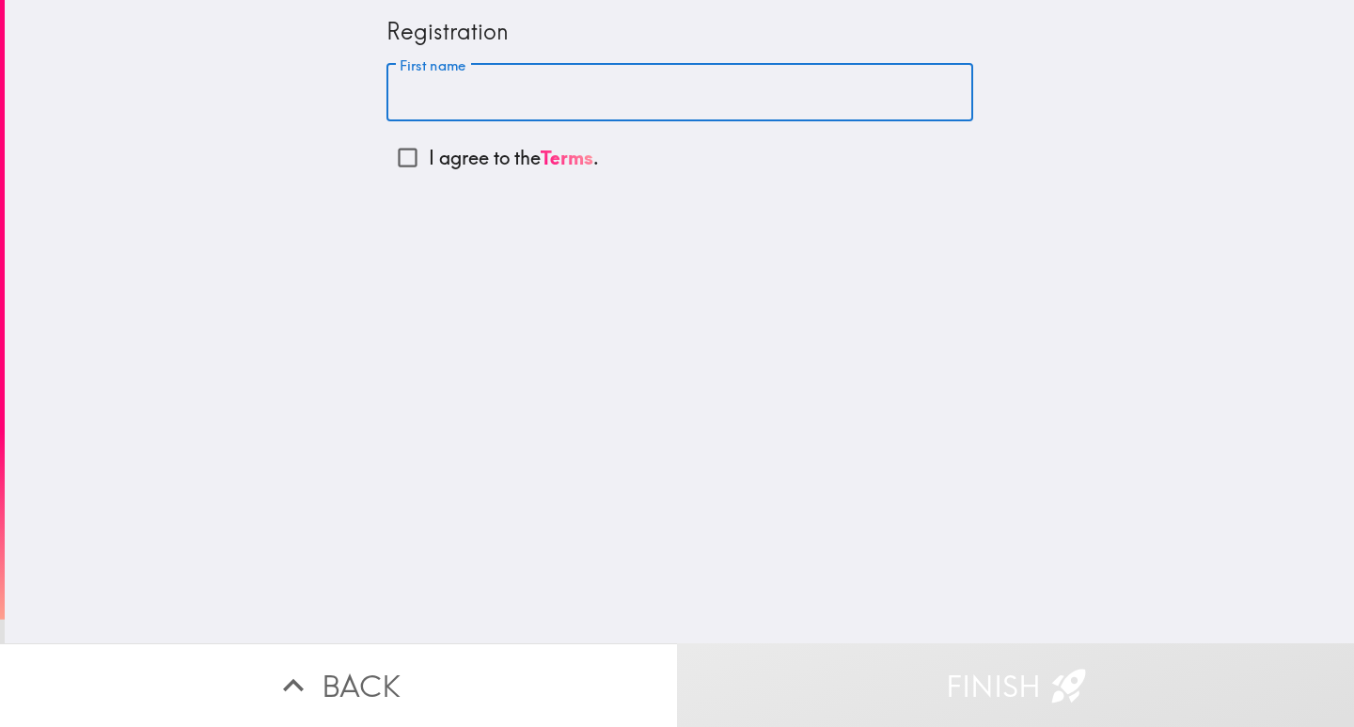
click at [539, 98] on input "First name" at bounding box center [680, 93] width 587 height 58
click at [493, 160] on p "I agree to the Terms ." at bounding box center [514, 158] width 170 height 26
click at [429, 160] on input "I agree to the Terms ." at bounding box center [408, 157] width 42 height 42
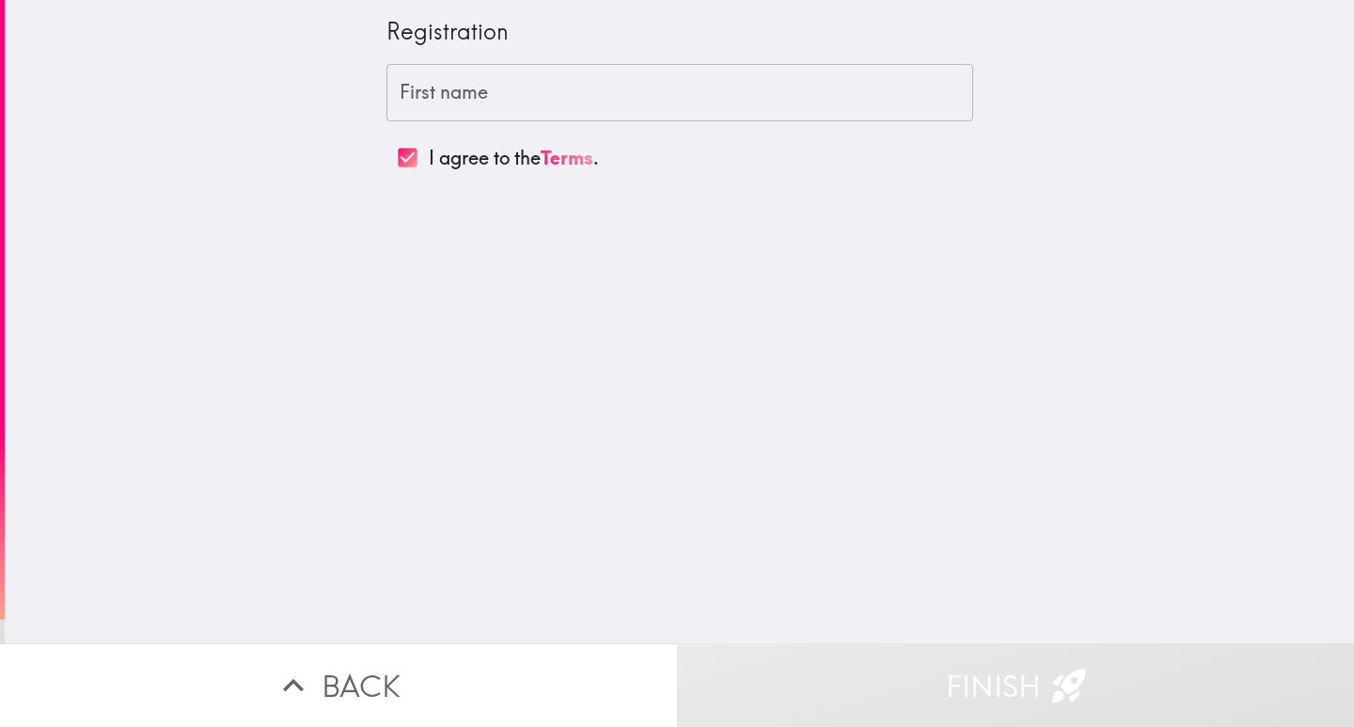
click at [908, 643] on button "Finish" at bounding box center [1015, 685] width 677 height 84
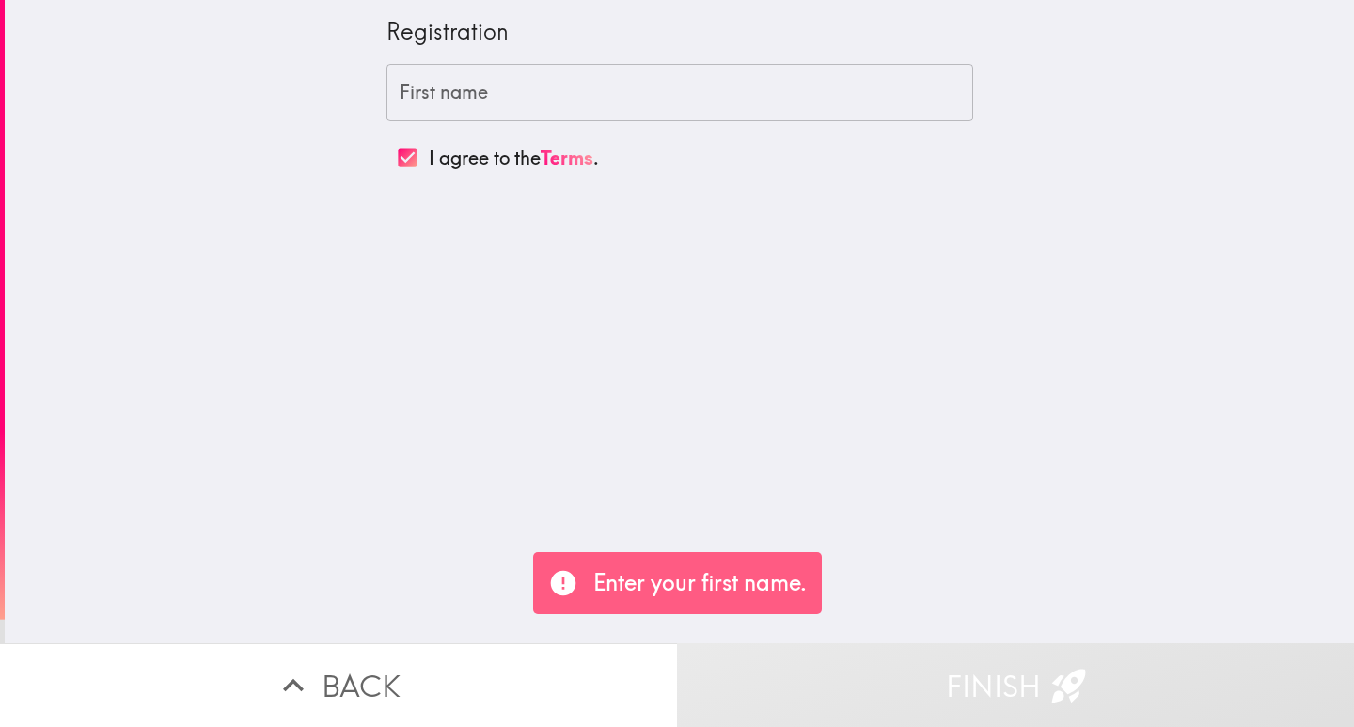
click at [490, 80] on input "First name" at bounding box center [680, 93] width 587 height 58
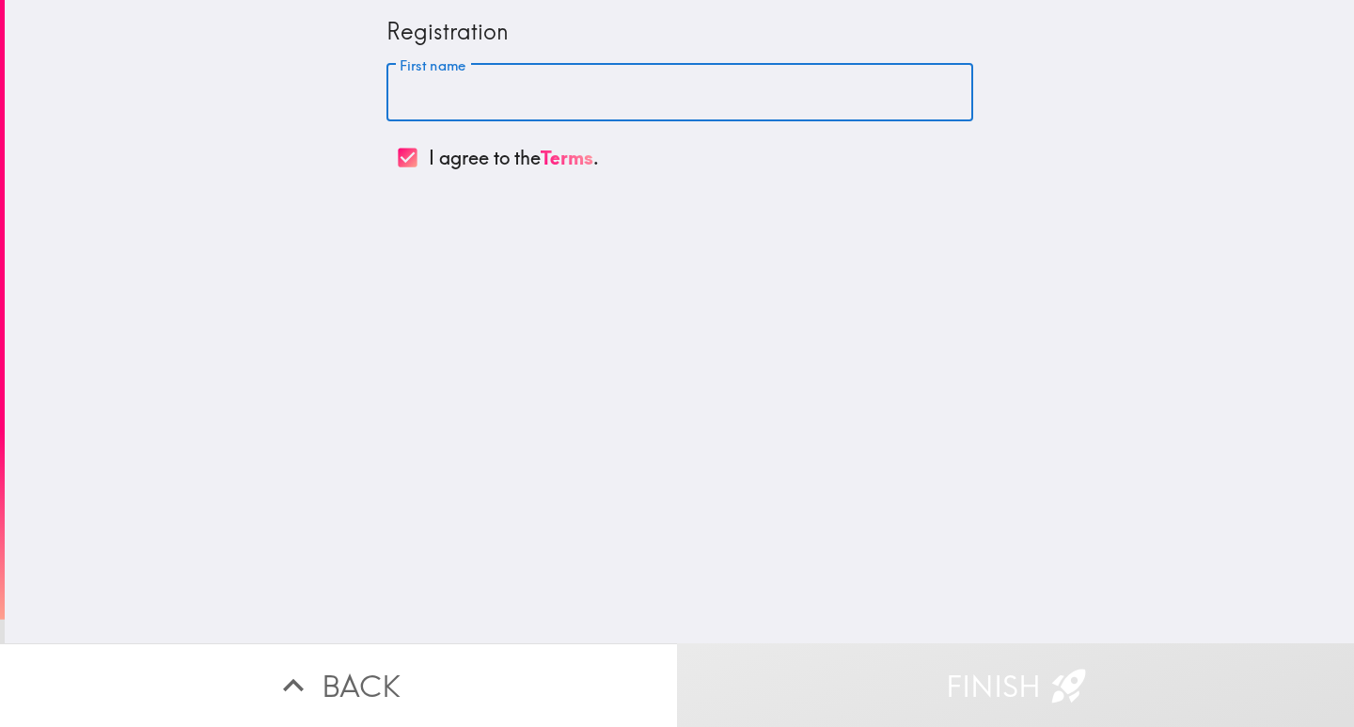
click at [403, 164] on input "I agree to the Terms ." at bounding box center [408, 157] width 42 height 42
checkbox input "false"
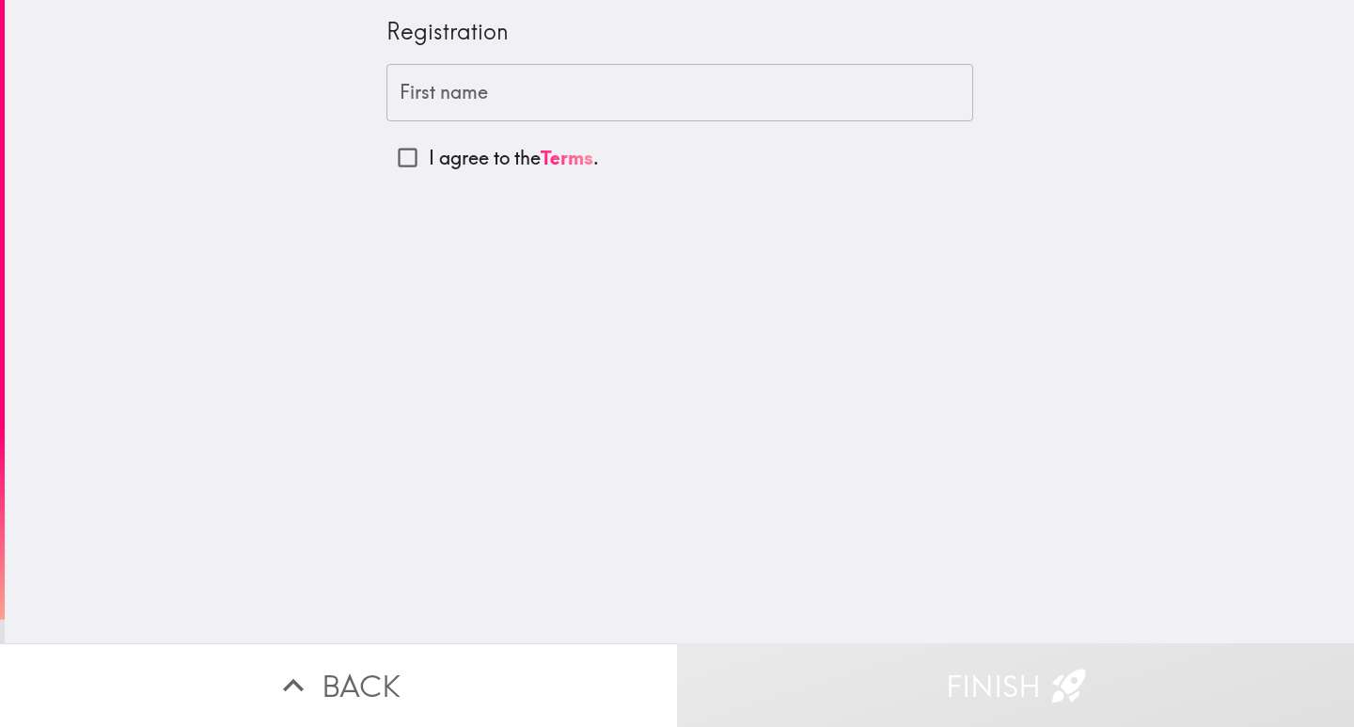
click at [450, 100] on input "First name" at bounding box center [680, 93] width 587 height 58
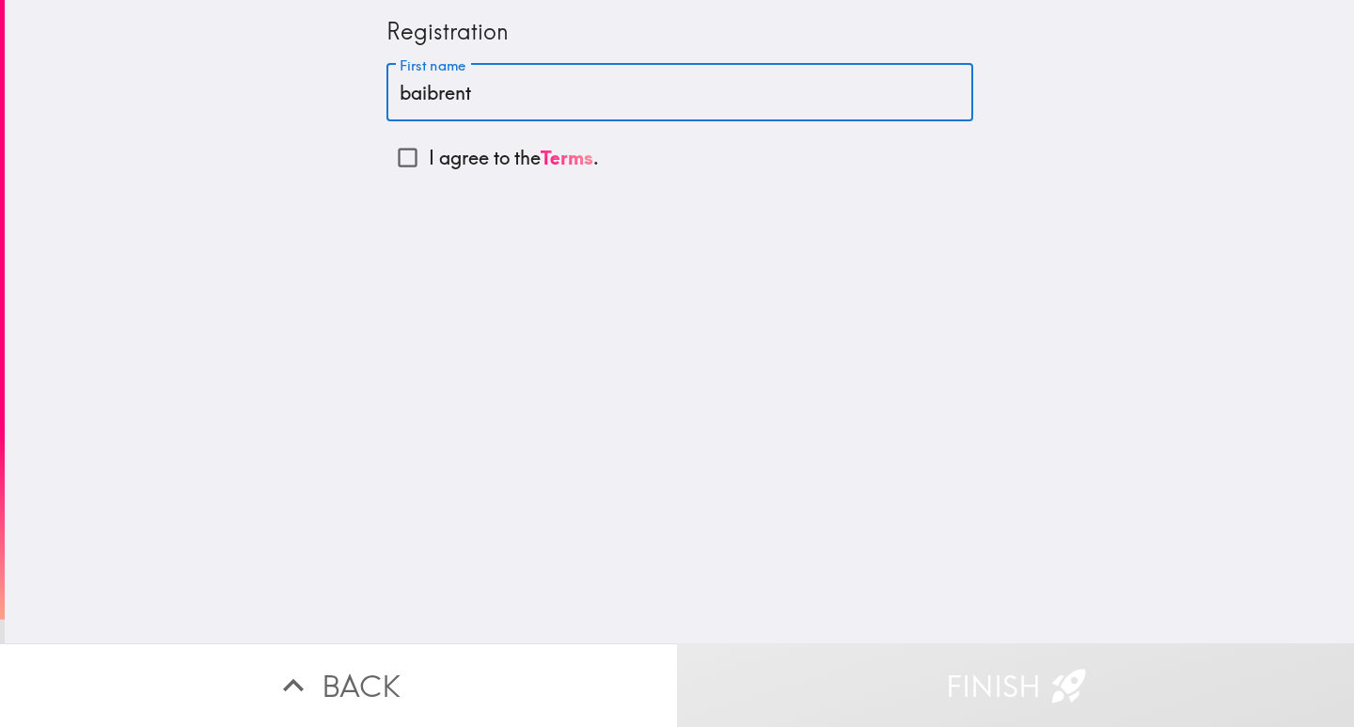
type input "baibrent"
click at [986, 682] on button "Finish" at bounding box center [1015, 685] width 677 height 84
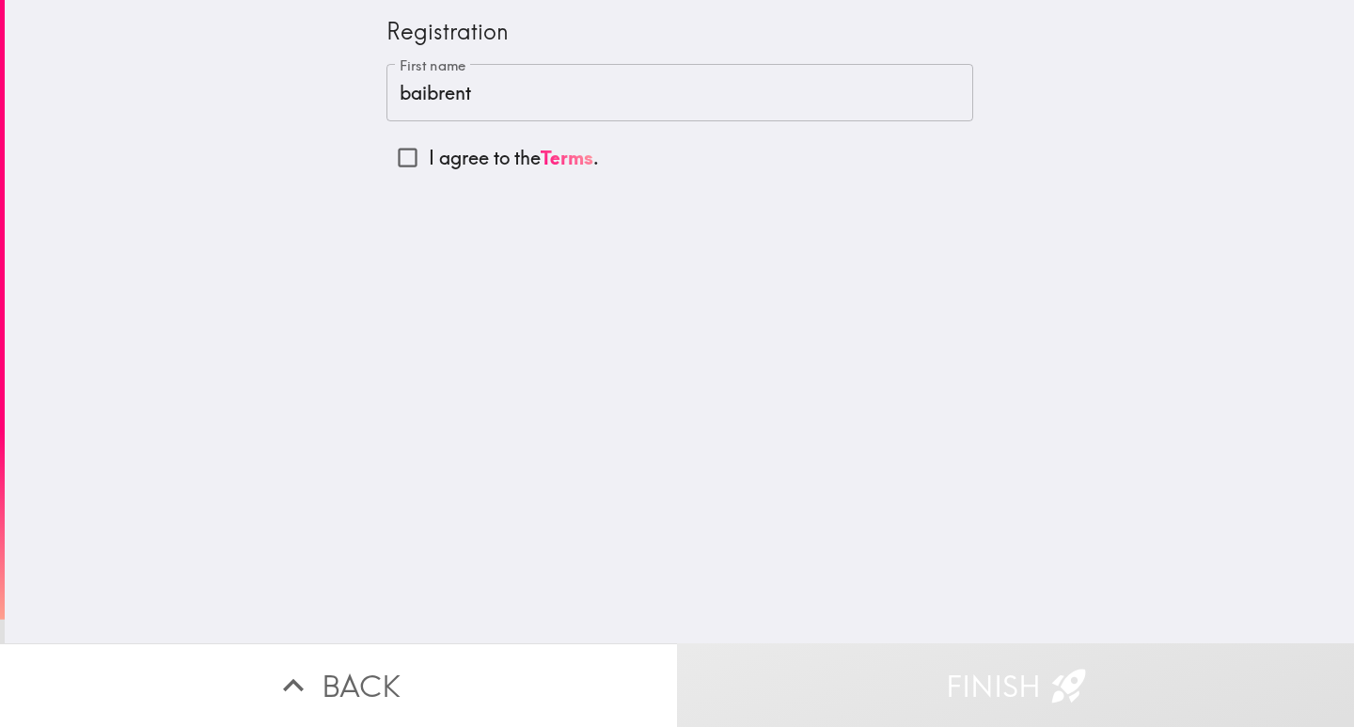
click at [388, 155] on input "I agree to the Terms ." at bounding box center [408, 157] width 42 height 42
checkbox input "true"
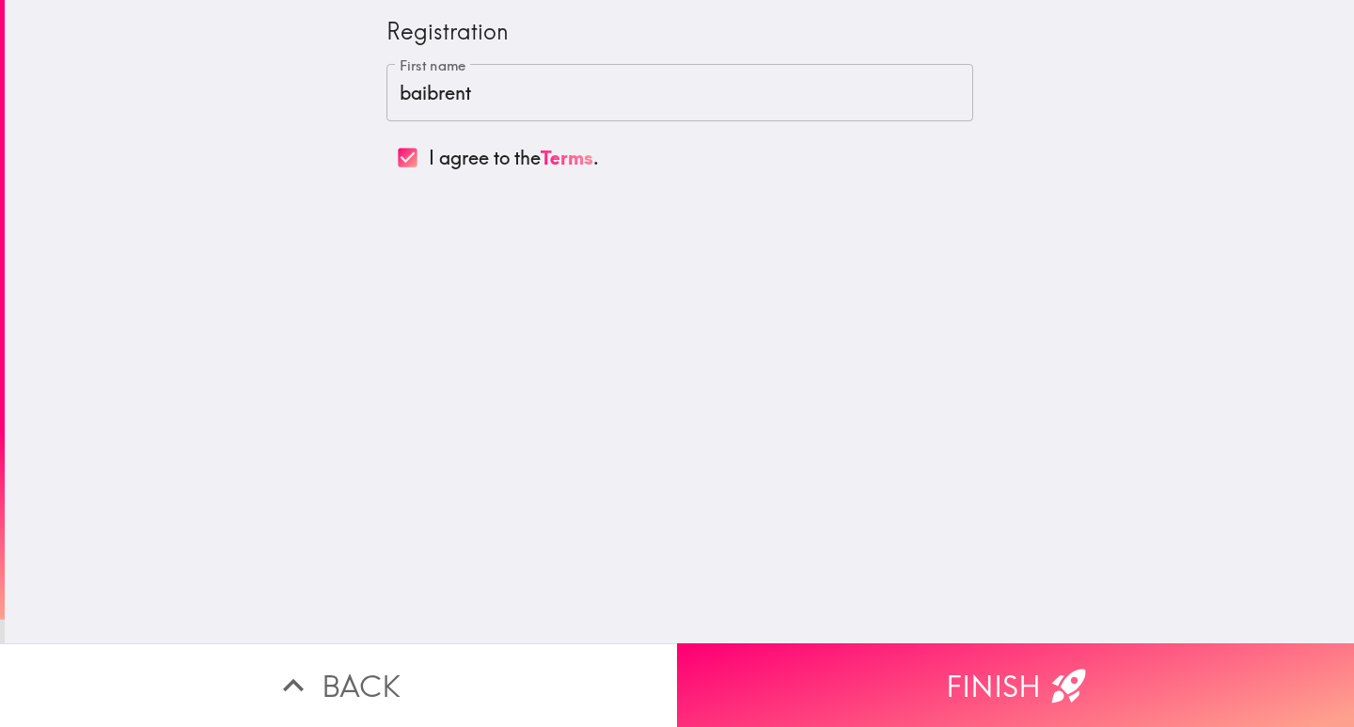
click at [952, 643] on button "Finish" at bounding box center [1015, 685] width 677 height 84
